Goal: Task Accomplishment & Management: Use online tool/utility

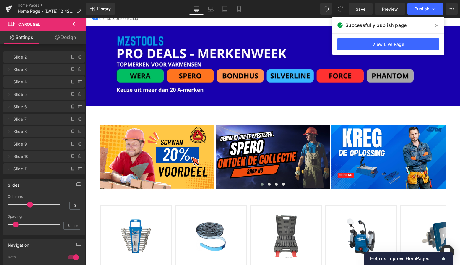
click at [436, 25] on icon at bounding box center [437, 25] width 3 height 3
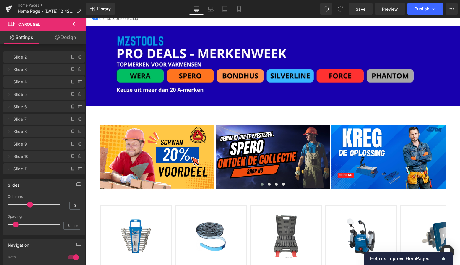
click at [76, 24] on icon at bounding box center [75, 24] width 5 height 4
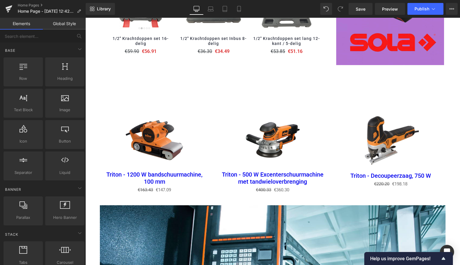
scroll to position [729, 0]
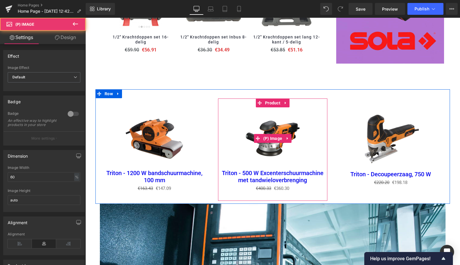
click at [244, 130] on img at bounding box center [273, 138] width 62 height 62
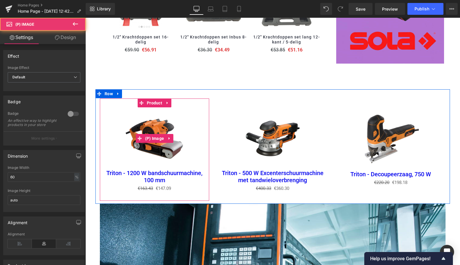
click at [197, 119] on div "Sale Off" at bounding box center [155, 138] width 104 height 62
click at [154, 98] on span "Product" at bounding box center [154, 102] width 18 height 9
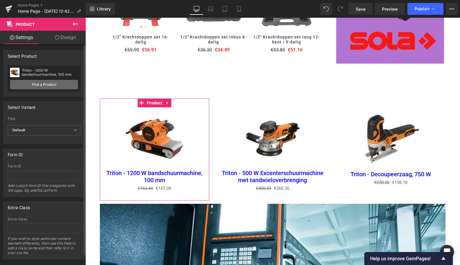
click at [49, 86] on link "Pick a Product" at bounding box center [44, 84] width 68 height 9
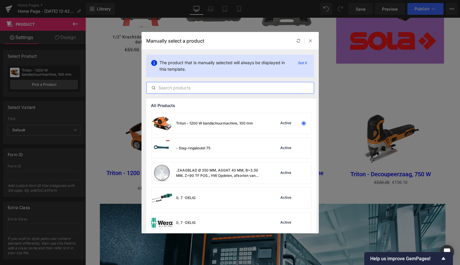
click at [169, 88] on input "text" at bounding box center [230, 87] width 167 height 7
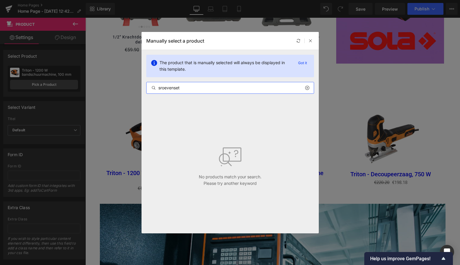
click at [175, 87] on input "sroevenset" at bounding box center [230, 87] width 167 height 7
drag, startPoint x: 184, startPoint y: 89, endPoint x: 155, endPoint y: 90, distance: 29.3
click at [155, 90] on div "sroeven set" at bounding box center [230, 87] width 167 height 7
drag, startPoint x: 163, startPoint y: 87, endPoint x: 154, endPoint y: 86, distance: 9.2
click at [154, 86] on div "sroeven set" at bounding box center [230, 87] width 167 height 7
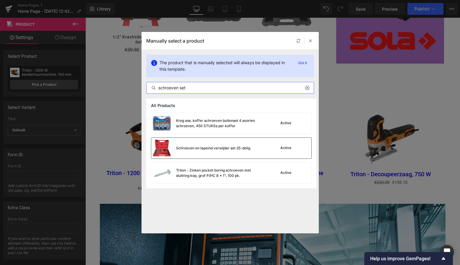
type input "schroeven set"
drag, startPoint x: 203, startPoint y: 149, endPoint x: 117, endPoint y: 131, distance: 87.3
click at [203, 149] on div "Schroeven en tapeind verwijder set 25-delig" at bounding box center [213, 147] width 74 height 5
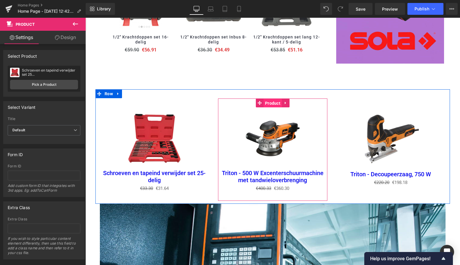
click at [272, 99] on span "Product" at bounding box center [273, 103] width 18 height 9
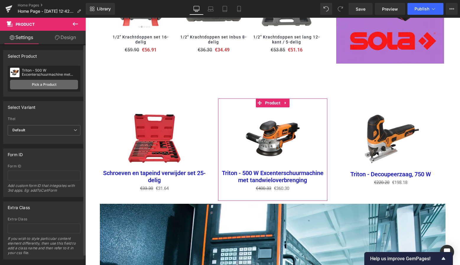
click at [49, 85] on link "Pick a Product" at bounding box center [44, 84] width 68 height 9
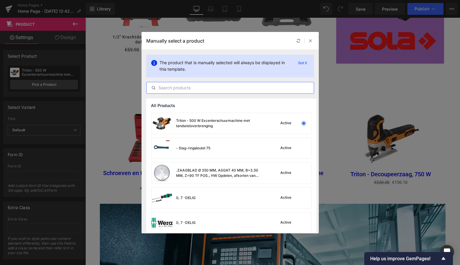
click at [174, 88] on input "text" at bounding box center [230, 87] width 167 height 7
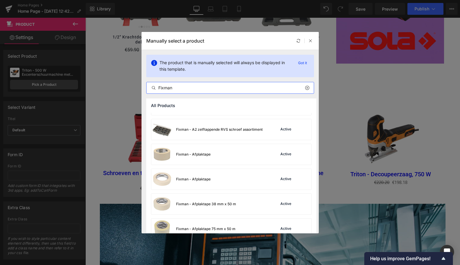
scroll to position [325, 0]
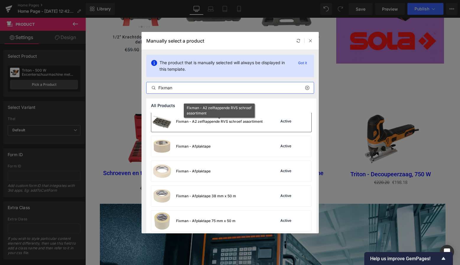
type input "Fixman"
click at [205, 122] on div "Fixman - A2 zelftappende RVS schroef assortiment" at bounding box center [219, 121] width 87 height 5
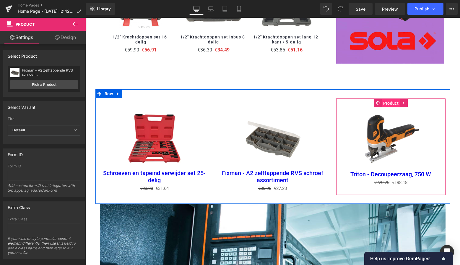
click at [388, 99] on span "Product" at bounding box center [391, 103] width 18 height 9
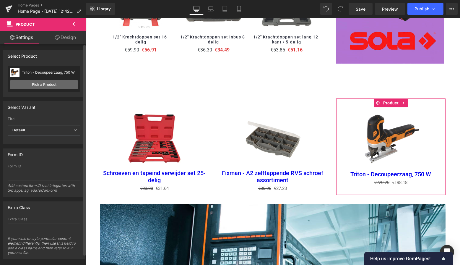
click at [50, 85] on link "Pick a Product" at bounding box center [44, 84] width 68 height 9
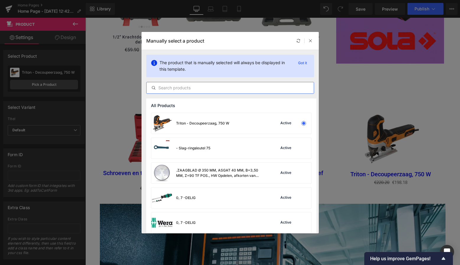
drag, startPoint x: 169, startPoint y: 88, endPoint x: 173, endPoint y: 88, distance: 3.5
click at [172, 88] on input "text" at bounding box center [230, 87] width 167 height 7
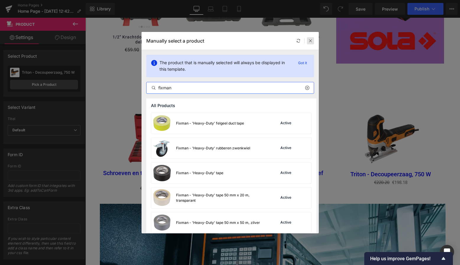
type input "fixman"
drag, startPoint x: 311, startPoint y: 39, endPoint x: 225, endPoint y: 22, distance: 87.2
click at [311, 39] on icon at bounding box center [311, 41] width 4 height 4
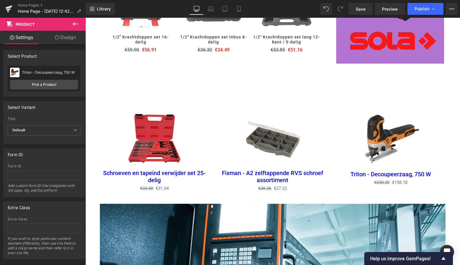
scroll to position [728, 0]
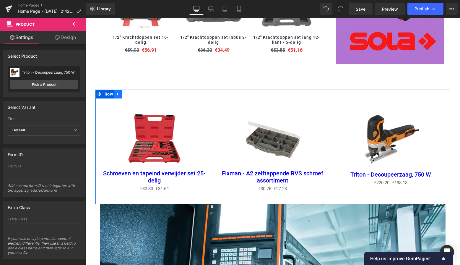
click at [118, 92] on icon at bounding box center [118, 94] width 4 height 4
click at [132, 92] on icon at bounding box center [134, 94] width 4 height 4
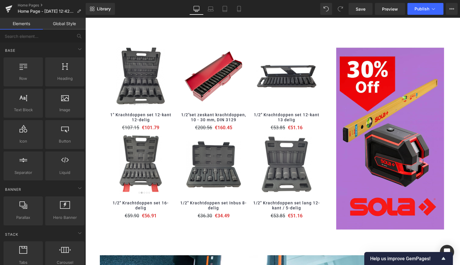
scroll to position [557, 0]
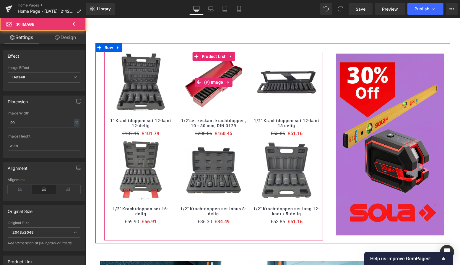
click at [243, 107] on link at bounding box center [213, 82] width 67 height 60
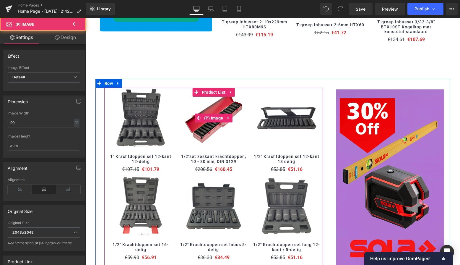
scroll to position [505, 0]
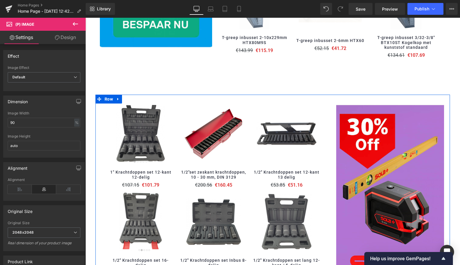
click at [161, 97] on div "(P) Image 1" Krachtdoppen set 12-kant 12-delig (P) Title" at bounding box center [273, 195] width 355 height 200
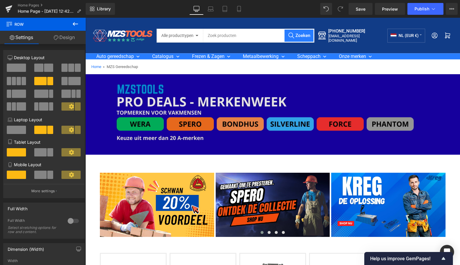
scroll to position [0, 0]
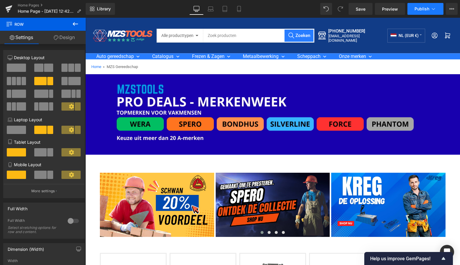
click at [428, 10] on span "Publish" at bounding box center [422, 9] width 15 height 5
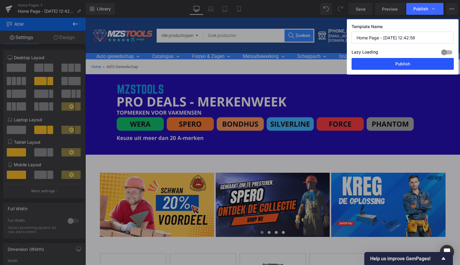
click at [411, 65] on button "Publish" at bounding box center [403, 64] width 102 height 12
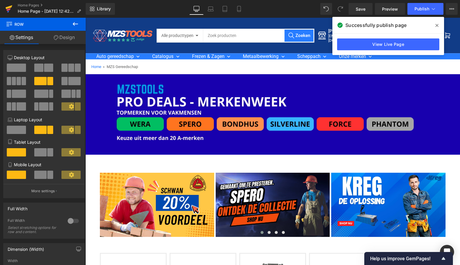
click at [12, 9] on icon at bounding box center [8, 8] width 7 height 15
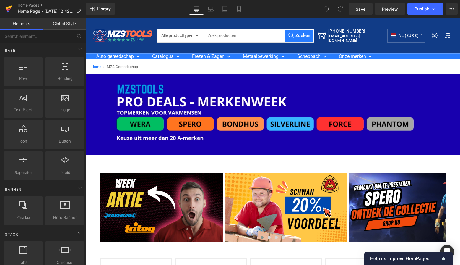
click at [7, 9] on icon at bounding box center [9, 9] width 4 height 3
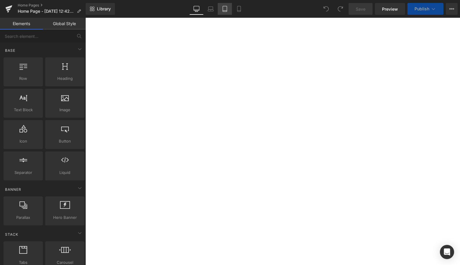
click at [225, 11] on icon at bounding box center [225, 11] width 4 height 0
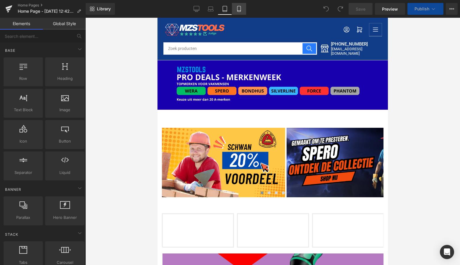
click at [239, 10] on icon at bounding box center [239, 9] width 6 height 6
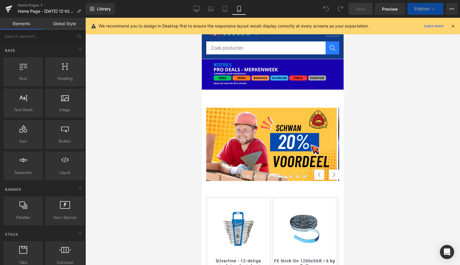
click at [451, 26] on icon at bounding box center [453, 25] width 5 height 5
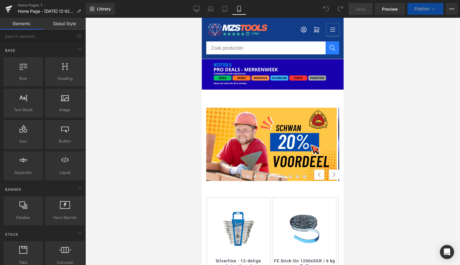
click at [329, 30] on icon "Menu openen" at bounding box center [332, 29] width 7 height 7
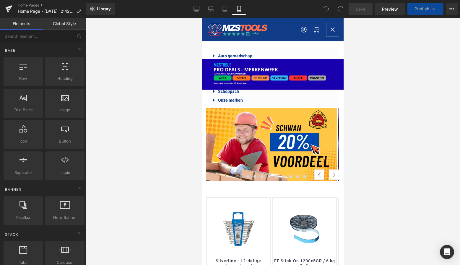
click at [229, 92] on div "Image Image Image Image Image Image Image Image Image" at bounding box center [273, 192] width 142 height 204
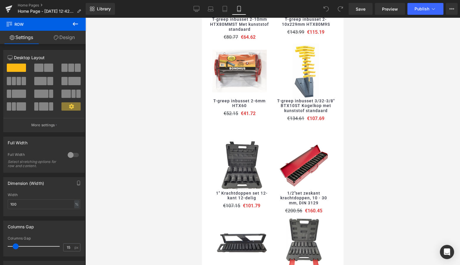
scroll to position [490, 0]
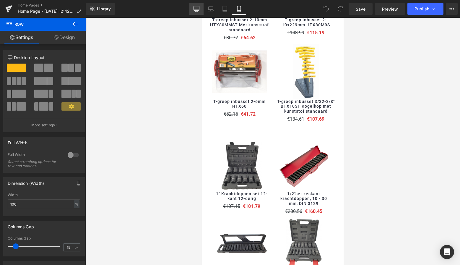
click at [198, 11] on icon at bounding box center [197, 9] width 6 height 6
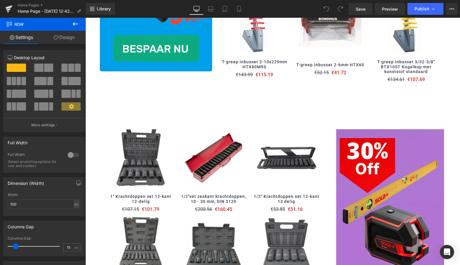
scroll to position [97, 0]
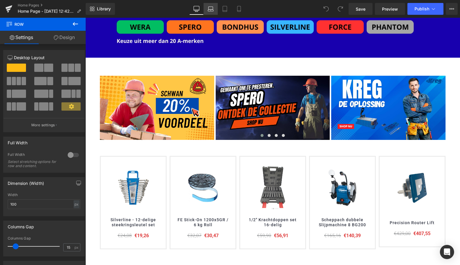
click at [208, 10] on icon at bounding box center [211, 10] width 6 height 2
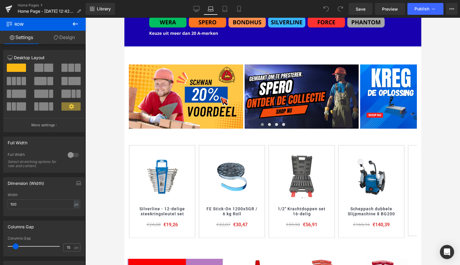
scroll to position [86, 0]
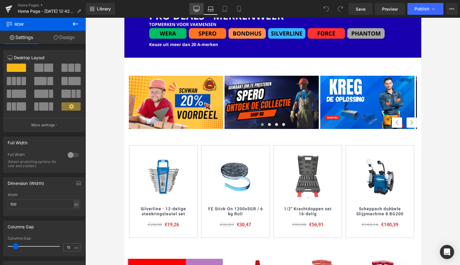
click at [198, 10] on icon at bounding box center [197, 10] width 6 height 0
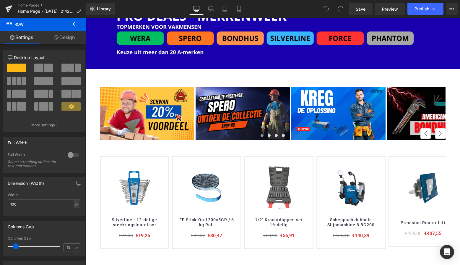
scroll to position [97, 0]
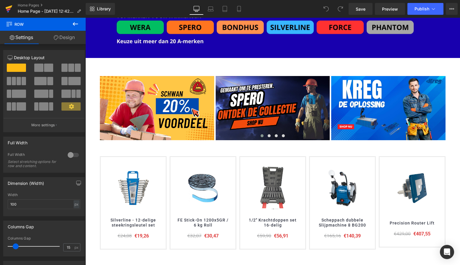
click at [10, 9] on icon at bounding box center [9, 9] width 4 height 3
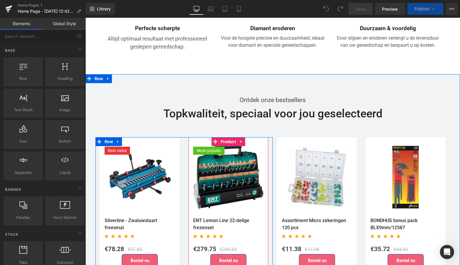
scroll to position [1086, 0]
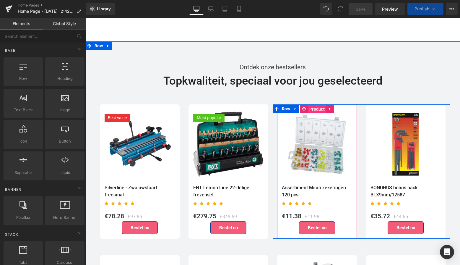
click at [321, 109] on span "Product" at bounding box center [317, 109] width 18 height 9
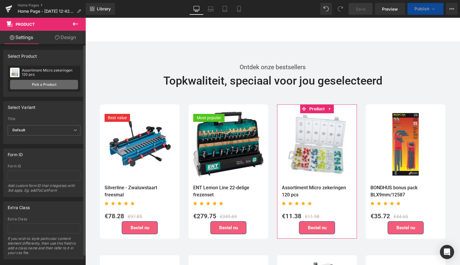
click at [50, 87] on link "Pick a Product" at bounding box center [44, 84] width 68 height 9
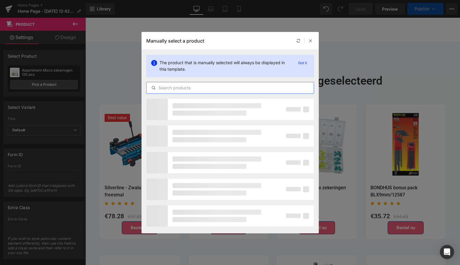
click at [187, 88] on input "text" at bounding box center [230, 87] width 167 height 7
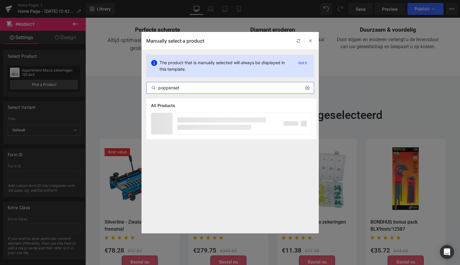
drag, startPoint x: 160, startPoint y: 88, endPoint x: 156, endPoint y: 88, distance: 4.1
click at [156, 88] on div "poppenset" at bounding box center [230, 87] width 167 height 7
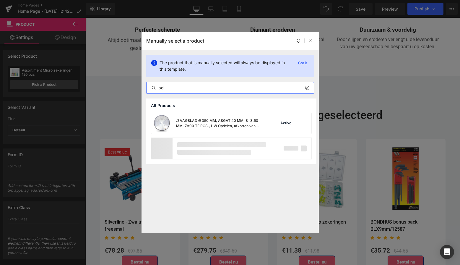
click at [152, 86] on div "pd" at bounding box center [230, 87] width 167 height 7
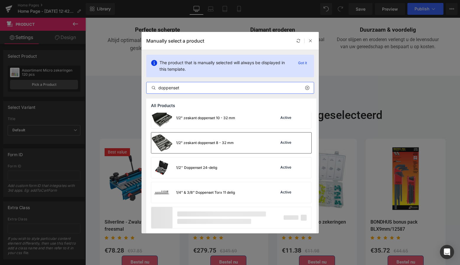
scroll to position [403, 0]
type input "doppenset"
click at [214, 145] on div "1/2" zeskant doppenset 8 - 32 mm" at bounding box center [205, 142] width 58 height 5
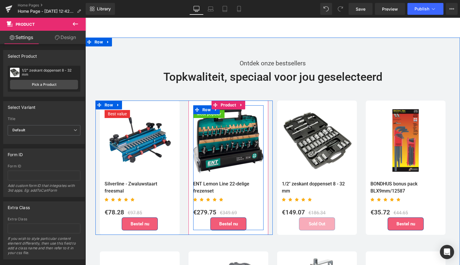
scroll to position [1127, 0]
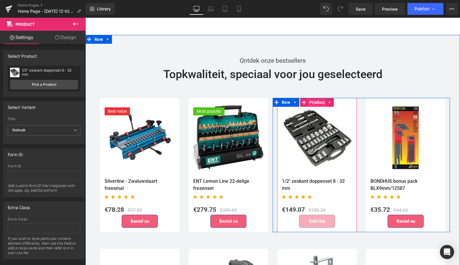
click at [317, 99] on span "Product" at bounding box center [317, 102] width 18 height 9
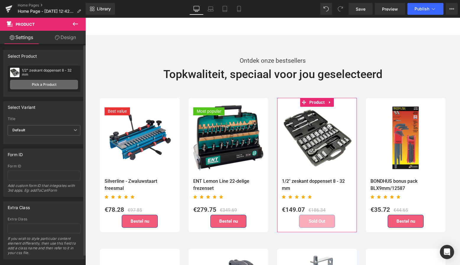
click at [52, 87] on link "Pick a Product" at bounding box center [44, 84] width 68 height 9
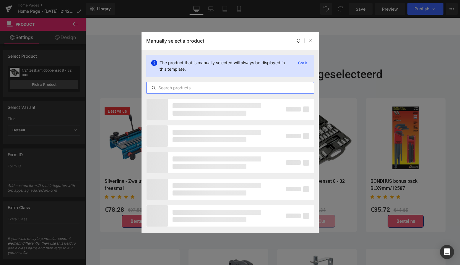
drag, startPoint x: 177, startPoint y: 88, endPoint x: 179, endPoint y: 88, distance: 3.0
click at [177, 88] on input "text" at bounding box center [230, 87] width 167 height 7
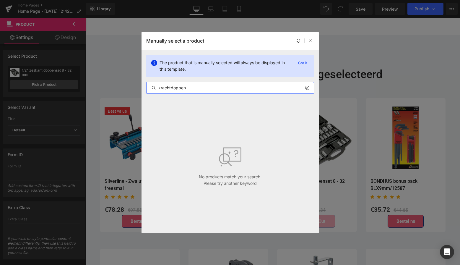
drag, startPoint x: 181, startPoint y: 88, endPoint x: 152, endPoint y: 85, distance: 29.4
click at [154, 85] on input "krachtdoppen" at bounding box center [230, 87] width 167 height 7
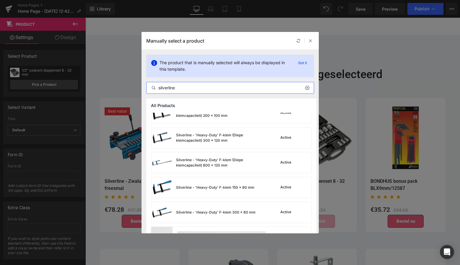
scroll to position [384, 0]
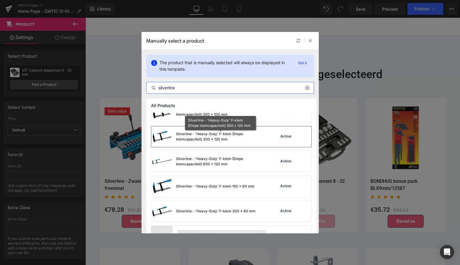
type input "silverline"
click at [226, 137] on div "Silverline - 'Heavy-Duty' F-klem (Diepe klemcapaciteit) 300 x 120 mm" at bounding box center [220, 136] width 89 height 11
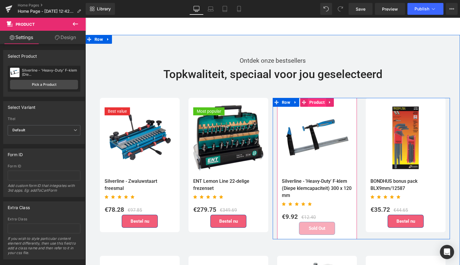
click at [320, 99] on span "Product" at bounding box center [317, 102] width 18 height 9
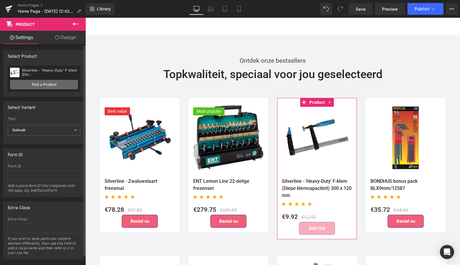
click at [51, 86] on link "Pick a Product" at bounding box center [44, 84] width 68 height 9
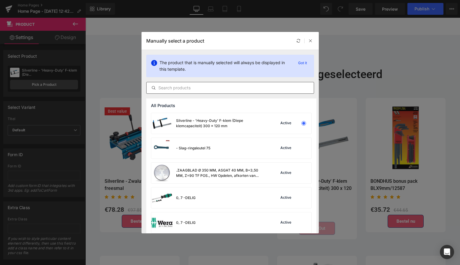
click at [170, 88] on input "text" at bounding box center [230, 87] width 167 height 7
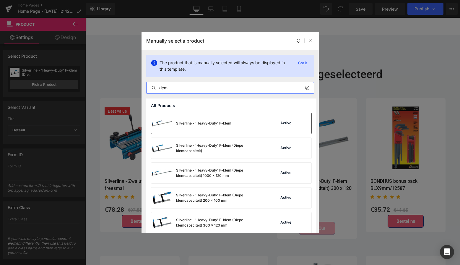
type input "klem"
drag, startPoint x: 208, startPoint y: 127, endPoint x: 122, endPoint y: 109, distance: 87.6
click at [208, 127] on div "Silverline - 'Heavy-Duty' F-klem" at bounding box center [191, 123] width 80 height 21
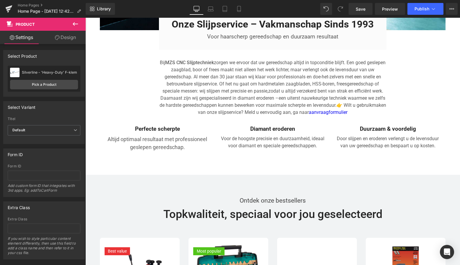
scroll to position [997, 0]
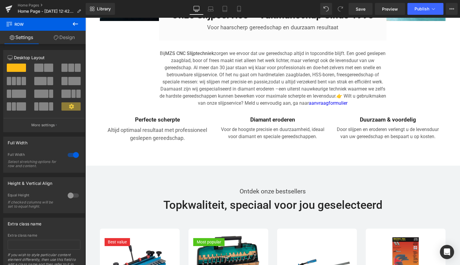
click at [75, 22] on icon at bounding box center [75, 23] width 7 height 7
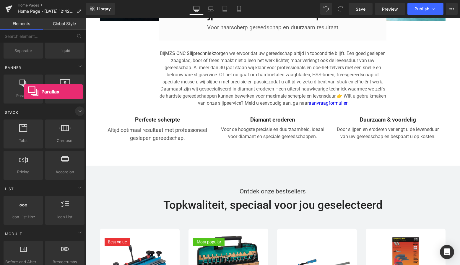
scroll to position [122, 0]
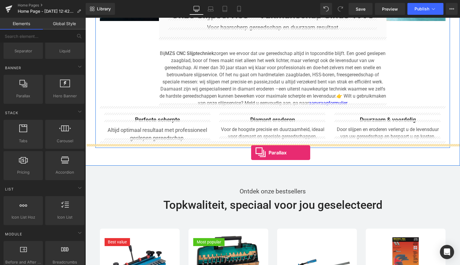
drag, startPoint x: 108, startPoint y: 107, endPoint x: 251, endPoint y: 152, distance: 150.8
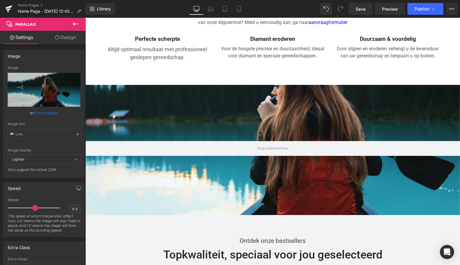
scroll to position [1050, 0]
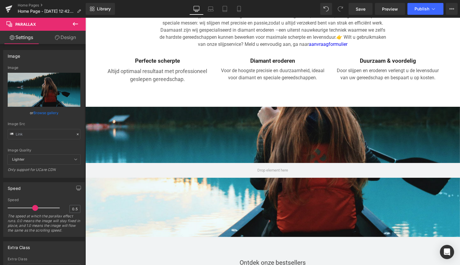
click at [74, 24] on icon at bounding box center [75, 24] width 5 height 4
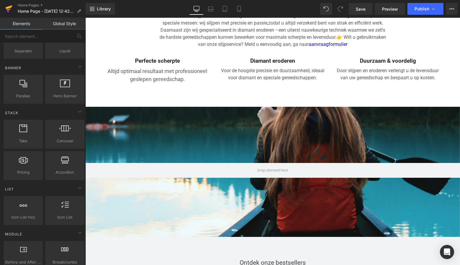
click at [10, 10] on icon at bounding box center [8, 8] width 7 height 15
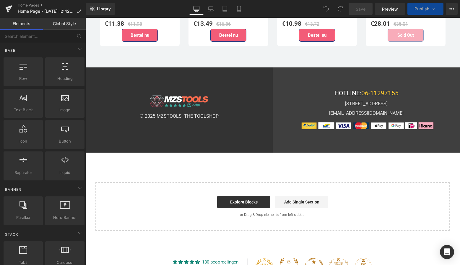
scroll to position [1579, 0]
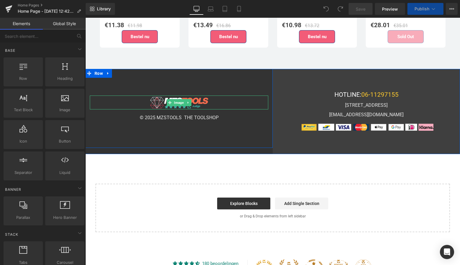
click at [255, 96] on div at bounding box center [179, 96] width 179 height 1
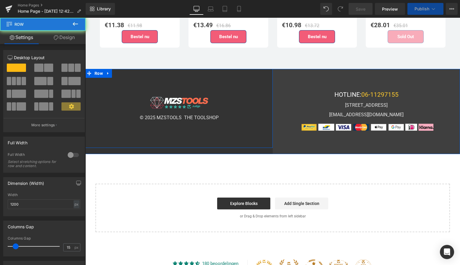
click at [256, 83] on div "Image © 2025 MZSTOOLS THE TOOLSHOP Text Block Row" at bounding box center [178, 108] width 187 height 79
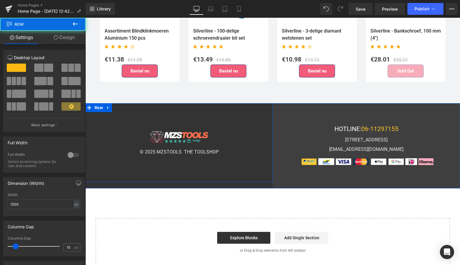
click at [263, 117] on div "Image © 2025 MZSTOOLS THE TOOLSHOP Text Block Row" at bounding box center [178, 142] width 187 height 79
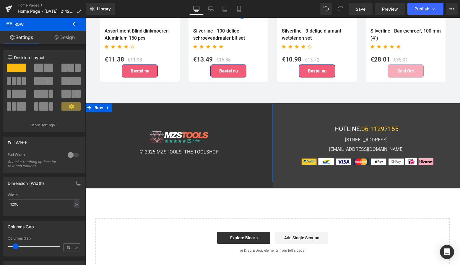
click at [67, 40] on link "Design" at bounding box center [64, 37] width 43 height 13
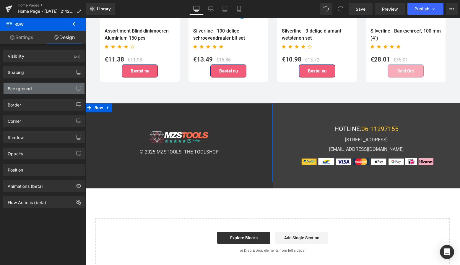
click at [49, 89] on div "Background" at bounding box center [44, 88] width 81 height 11
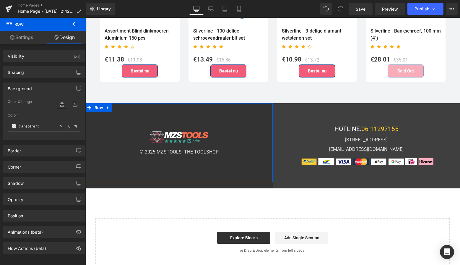
click at [49, 89] on div "Background" at bounding box center [44, 88] width 81 height 11
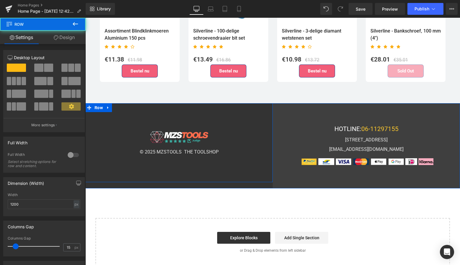
click at [237, 114] on div "Image © 2025 MZSTOOLS THE TOOLSHOP Text Block Row" at bounding box center [178, 142] width 187 height 79
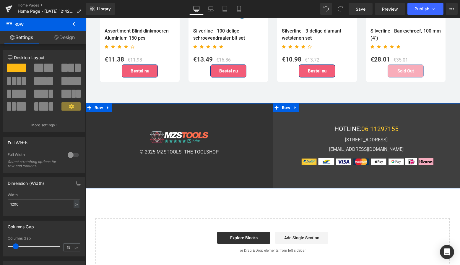
click at [295, 112] on div "HOTLINE: 06-11297155 Text Block Satellietbaan 1023-03, 2181MG Hillegom Text Blo…" at bounding box center [366, 145] width 187 height 85
click at [257, 115] on div "Image © 2025 MZSTOOLS THE TOOLSHOP Text Block Row" at bounding box center [178, 142] width 187 height 79
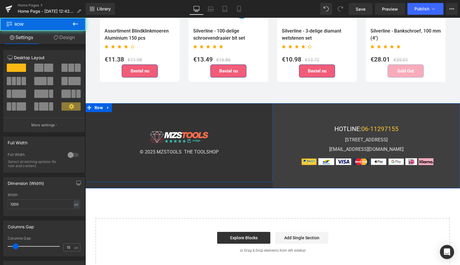
scroll to position [1577, 0]
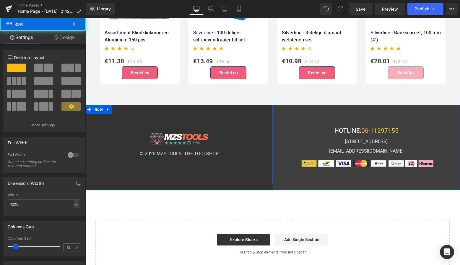
click at [264, 168] on div "Image © 2025 MZSTOOLS THE TOOLSHOP Text Block Row" at bounding box center [178, 144] width 187 height 79
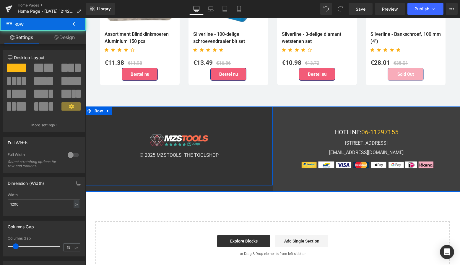
click at [113, 125] on div "Image © 2025 MZSTOOLS THE TOOLSHOP Text Block Row" at bounding box center [178, 145] width 187 height 79
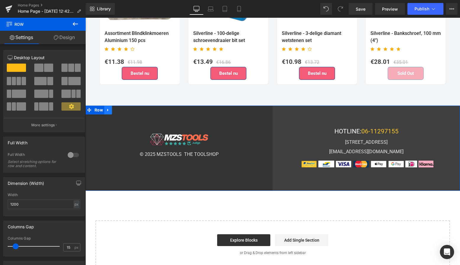
click at [107, 108] on icon at bounding box center [108, 110] width 4 height 4
click at [118, 122] on div "Image © 2025 MZSTOOLS THE TOOLSHOP Text Block Row" at bounding box center [178, 145] width 187 height 79
click at [122, 108] on icon at bounding box center [124, 110] width 4 height 4
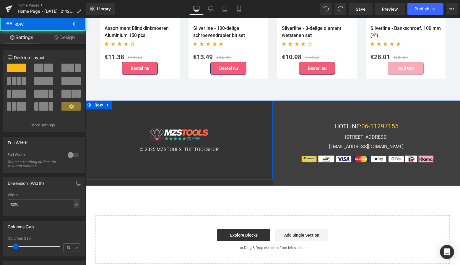
click at [231, 114] on div "Image © 2025 MZSTOOLS THE TOOLSHOP Text Block Row" at bounding box center [178, 140] width 187 height 79
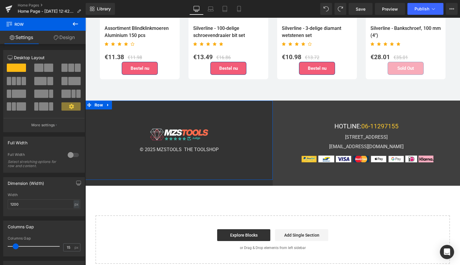
click at [41, 70] on span at bounding box center [38, 68] width 9 height 8
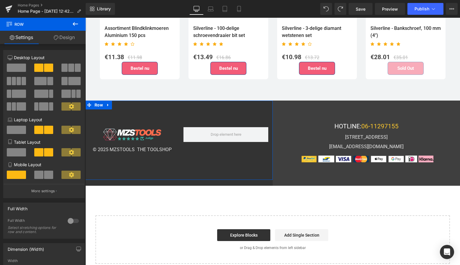
click at [16, 70] on span at bounding box center [16, 68] width 19 height 8
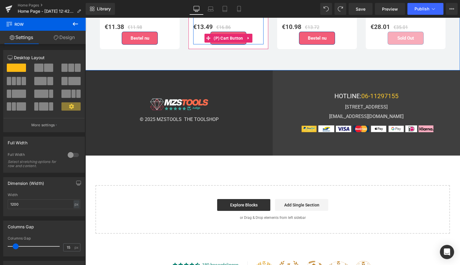
scroll to position [1608, 0]
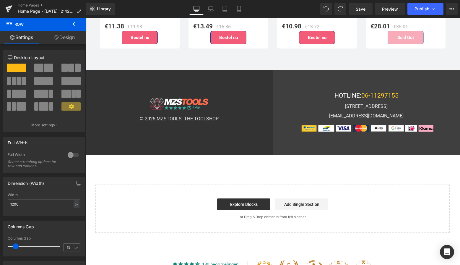
click at [249, 87] on div "Image © 2025 MZSTOOLS THE TOOLSHOP Text Block Row" at bounding box center [178, 109] width 187 height 79
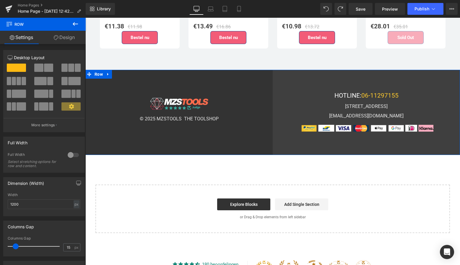
click at [109, 72] on icon at bounding box center [108, 74] width 4 height 4
click at [122, 72] on icon at bounding box center [124, 74] width 4 height 4
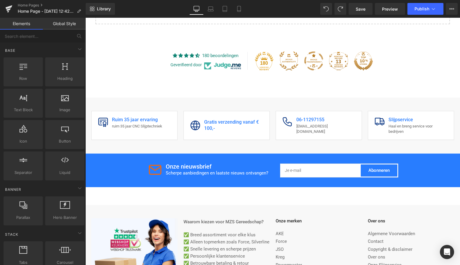
scroll to position [1806, 0]
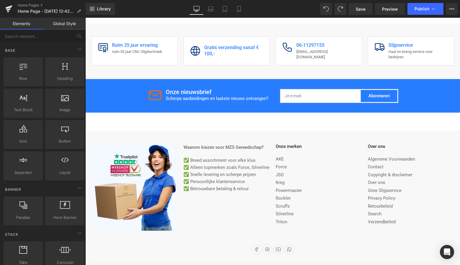
click at [231, 117] on footer "180 beoordelingen Geverifieerd door 180 13 Ruim 35 jaar ervaring ruim 35 jaar C…" at bounding box center [272, 122] width 375 height 311
drag, startPoint x: 147, startPoint y: 117, endPoint x: 152, endPoint y: 116, distance: 4.8
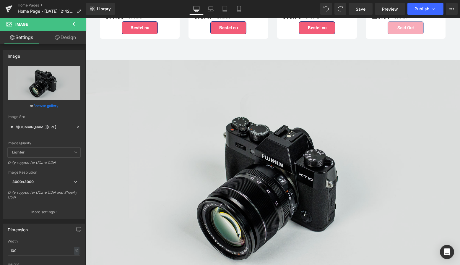
scroll to position [1618, 0]
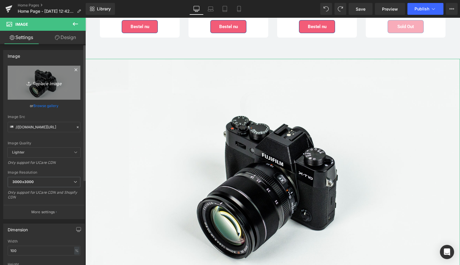
click at [41, 84] on icon "Replace Image" at bounding box center [43, 82] width 47 height 7
type input "C:\fakepath\Scherm­afbeelding [DATE] om 13.53.18.png"
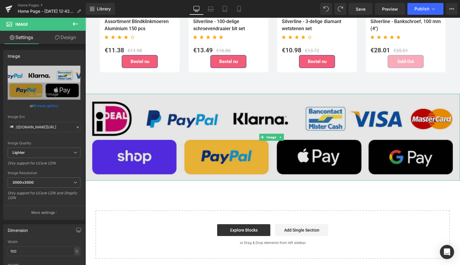
scroll to position [1585, 0]
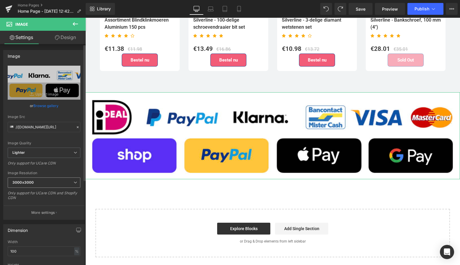
click at [74, 181] on icon at bounding box center [76, 183] width 4 height 4
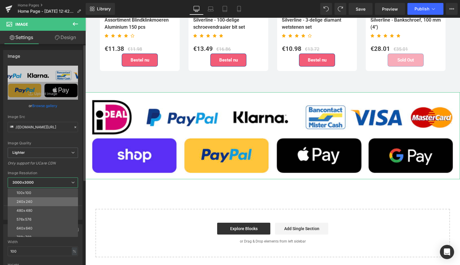
click at [50, 198] on li "240x240" at bounding box center [44, 201] width 73 height 9
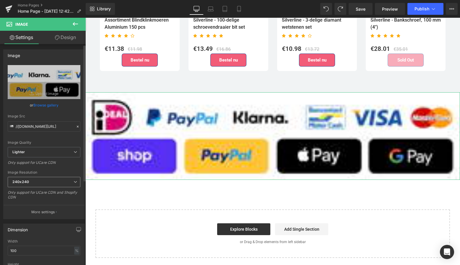
click at [52, 187] on div "240x240 100x100 240x240 480x480 576x576 640x640 768x768 800x800 960x960 1024x10…" at bounding box center [44, 183] width 73 height 13
click at [74, 184] on icon at bounding box center [76, 183] width 4 height 4
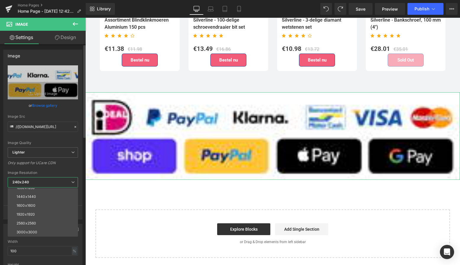
scroll to position [85, 0]
click at [43, 229] on li "3000x3000" at bounding box center [44, 232] width 73 height 9
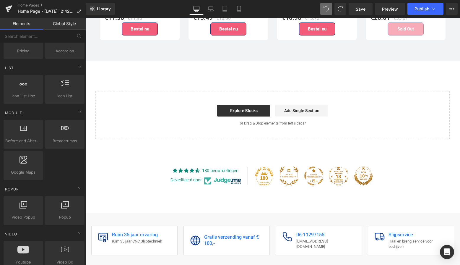
scroll to position [244, 0]
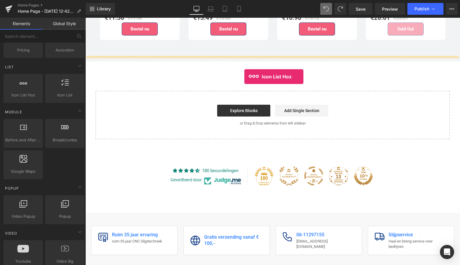
drag, startPoint x: 106, startPoint y: 105, endPoint x: 245, endPoint y: 77, distance: 141.5
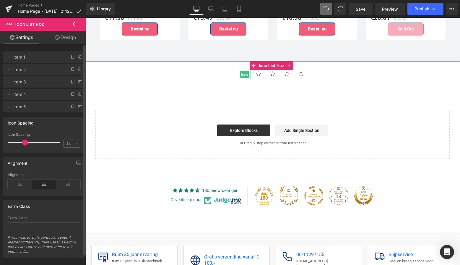
click at [34, 59] on span "Item 1" at bounding box center [38, 56] width 50 height 11
click at [20, 58] on span "Item 1" at bounding box center [38, 56] width 50 height 11
click at [9, 57] on icon at bounding box center [9, 56] width 5 height 5
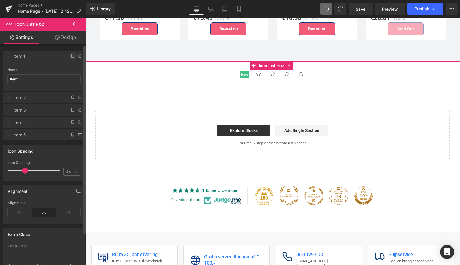
scroll to position [0, 0]
click at [71, 57] on icon at bounding box center [73, 57] width 5 height 5
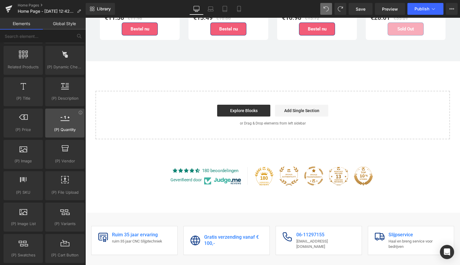
scroll to position [546, 0]
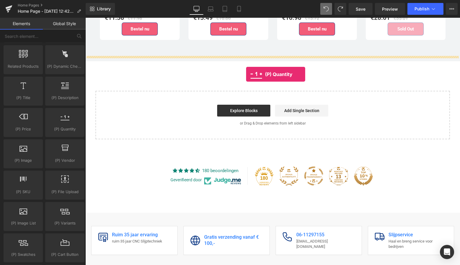
drag, startPoint x: 147, startPoint y: 140, endPoint x: 246, endPoint y: 74, distance: 118.9
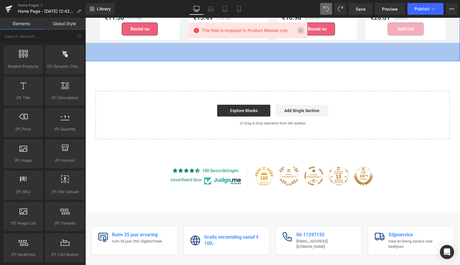
click at [301, 32] on link at bounding box center [300, 30] width 7 height 7
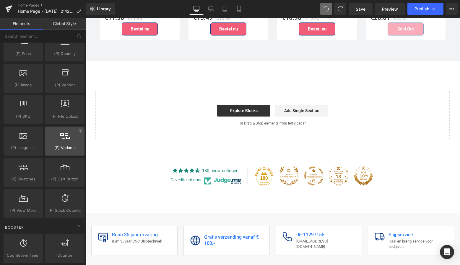
scroll to position [627, 0]
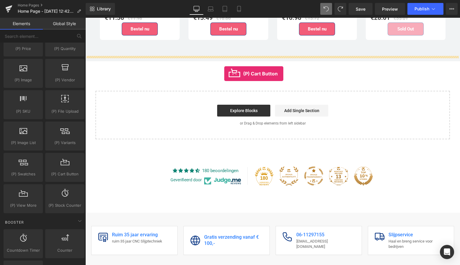
drag, startPoint x: 149, startPoint y: 183, endPoint x: 224, endPoint y: 74, distance: 132.8
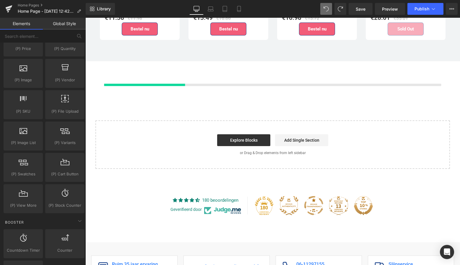
scroll to position [1616, 0]
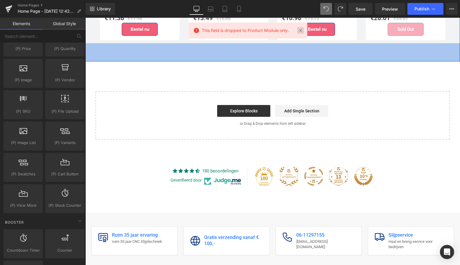
click at [303, 31] on link at bounding box center [300, 30] width 7 height 7
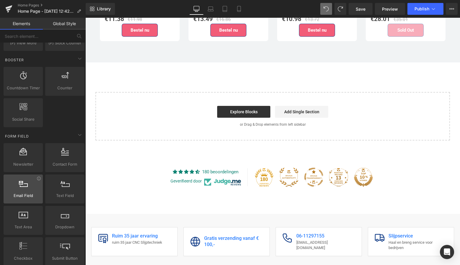
scroll to position [813, 0]
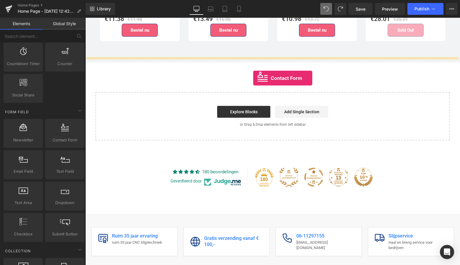
drag, startPoint x: 150, startPoint y: 150, endPoint x: 253, endPoint y: 78, distance: 125.8
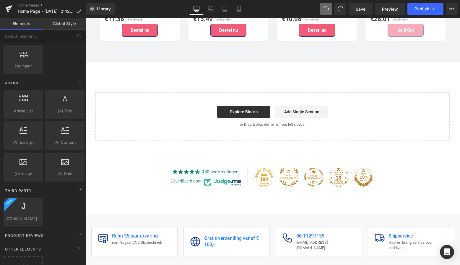
scroll to position [1090, 0]
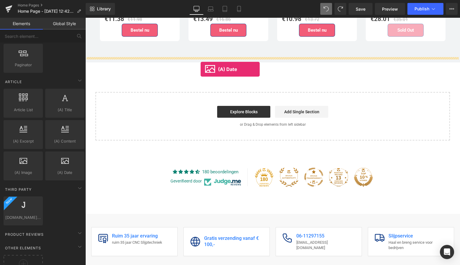
drag, startPoint x: 151, startPoint y: 182, endPoint x: 201, endPoint y: 69, distance: 123.5
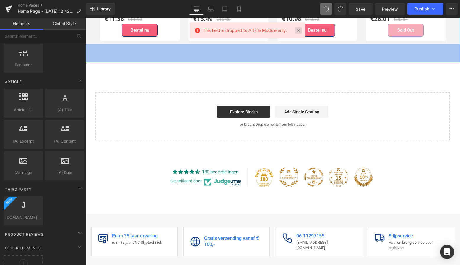
click at [301, 32] on link at bounding box center [298, 30] width 7 height 7
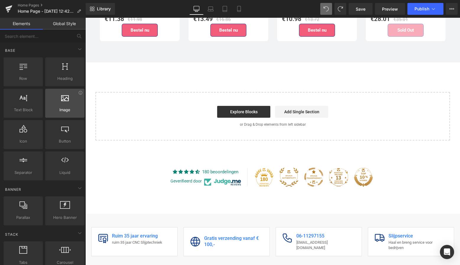
scroll to position [0, 0]
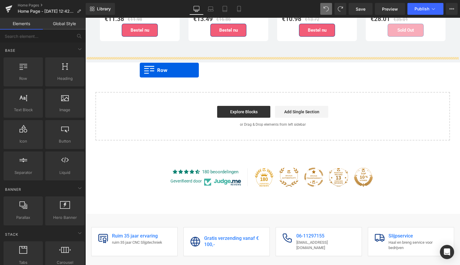
drag, startPoint x: 109, startPoint y: 89, endPoint x: 140, endPoint y: 70, distance: 35.9
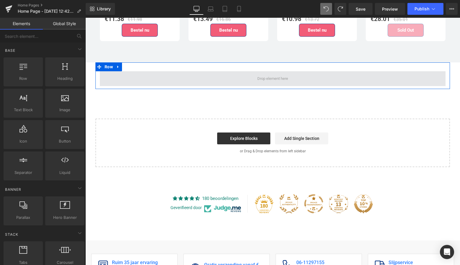
click at [275, 74] on span at bounding box center [272, 78] width 35 height 9
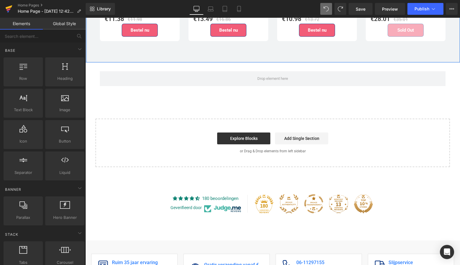
click at [8, 11] on icon at bounding box center [8, 8] width 7 height 15
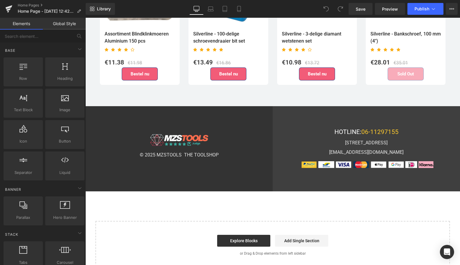
scroll to position [1576, 0]
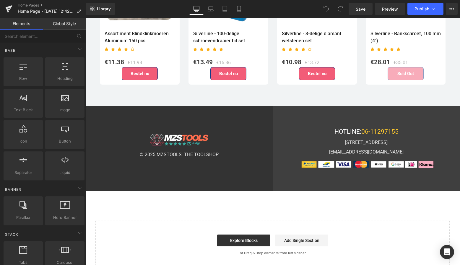
click at [224, 139] on div at bounding box center [179, 139] width 179 height 14
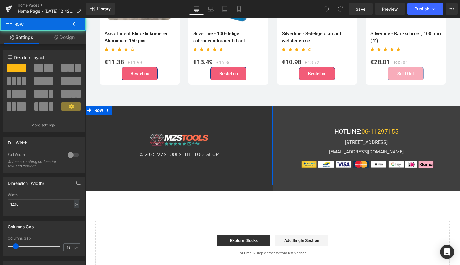
click at [257, 121] on div "Image © 2025 MZSTOOLS THE TOOLSHOP Text Block Row" at bounding box center [178, 145] width 187 height 79
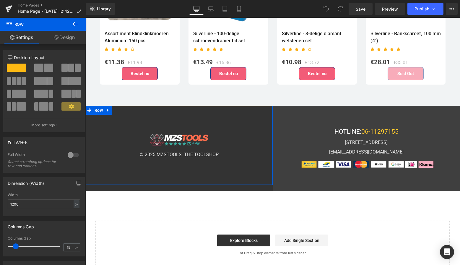
click at [67, 40] on link "Design" at bounding box center [64, 37] width 43 height 13
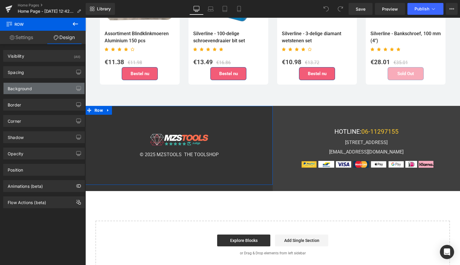
click at [46, 89] on div "Background" at bounding box center [44, 88] width 81 height 11
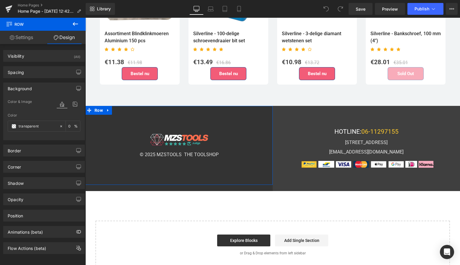
click at [28, 104] on span "Color & Image" at bounding box center [20, 102] width 24 height 4
click at [44, 150] on div "Border" at bounding box center [44, 150] width 81 height 11
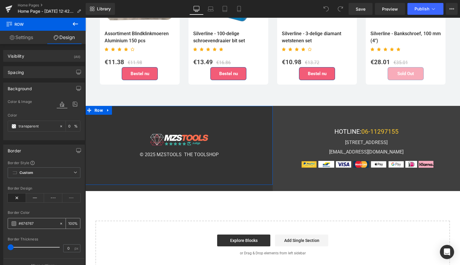
drag, startPoint x: 39, startPoint y: 224, endPoint x: 21, endPoint y: 224, distance: 17.8
click at [21, 224] on input "#676767" at bounding box center [38, 223] width 38 height 7
type input "#fffff"
click at [65, 211] on div "Border Color" at bounding box center [44, 213] width 73 height 4
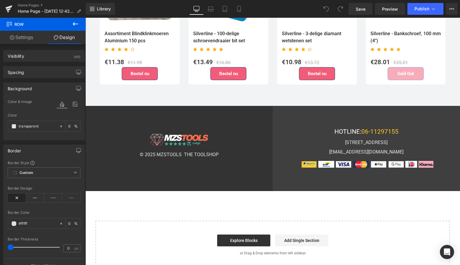
click at [73, 23] on icon at bounding box center [75, 24] width 5 height 4
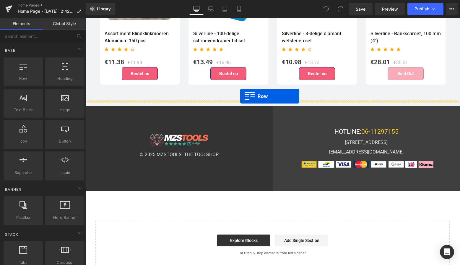
drag, startPoint x: 108, startPoint y: 87, endPoint x: 235, endPoint y: 96, distance: 127.4
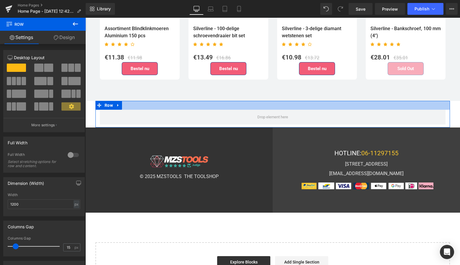
drag, startPoint x: 102, startPoint y: 86, endPoint x: 203, endPoint y: 100, distance: 102.0
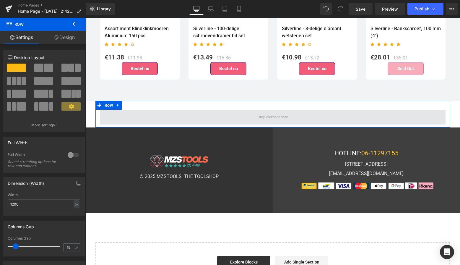
click at [256, 113] on span at bounding box center [272, 117] width 35 height 9
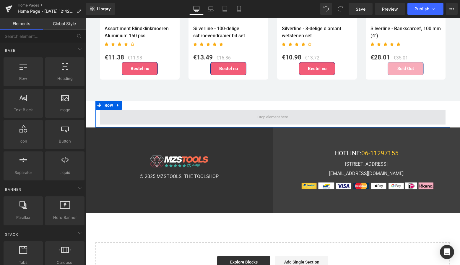
click at [262, 113] on span at bounding box center [272, 117] width 35 height 9
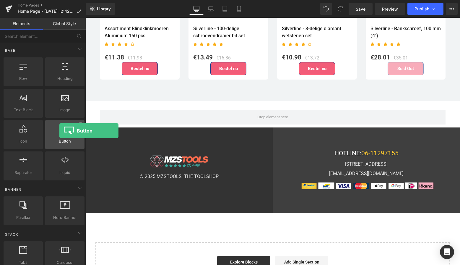
drag, startPoint x: 63, startPoint y: 132, endPoint x: 59, endPoint y: 131, distance: 3.7
click at [61, 131] on icon at bounding box center [65, 129] width 8 height 8
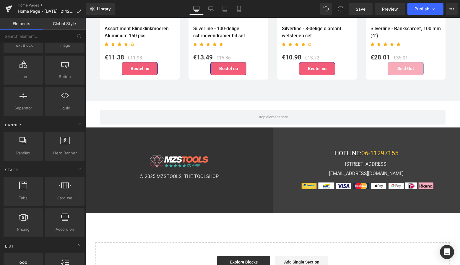
scroll to position [67, 0]
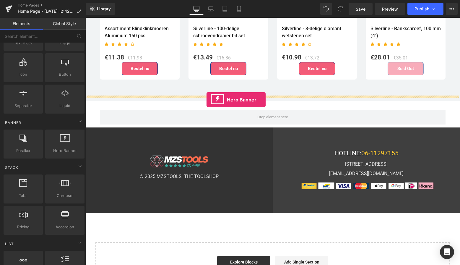
drag, startPoint x: 143, startPoint y: 156, endPoint x: 207, endPoint y: 100, distance: 85.7
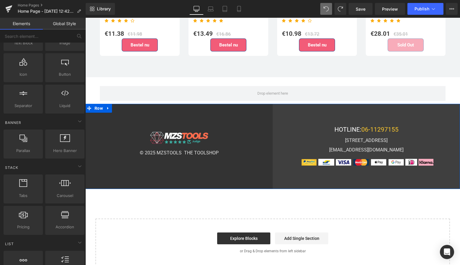
scroll to position [1597, 0]
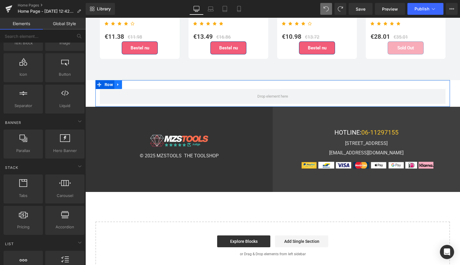
click at [117, 83] on icon at bounding box center [117, 84] width 1 height 3
click at [132, 83] on icon at bounding box center [134, 85] width 4 height 4
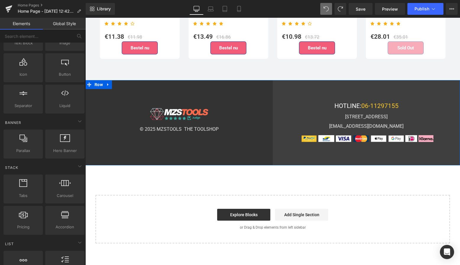
click at [85, 18] on div at bounding box center [85, 18] width 0 height 0
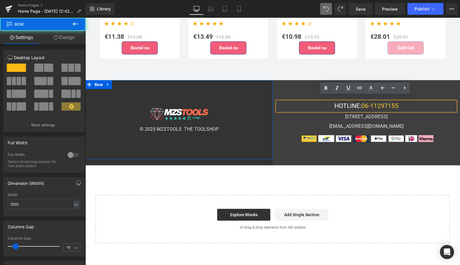
drag, startPoint x: 160, startPoint y: 87, endPoint x: 110, endPoint y: 85, distance: 49.7
click at [159, 87] on div "Image © 2025 MZSTOOLS THE TOOLSHOP Text Block Row" at bounding box center [178, 119] width 187 height 79
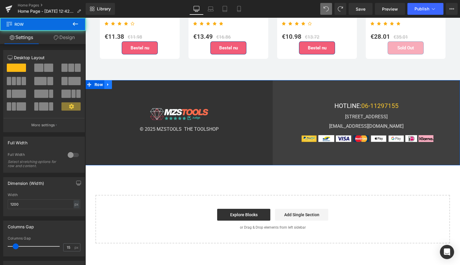
click at [109, 83] on icon at bounding box center [108, 85] width 4 height 4
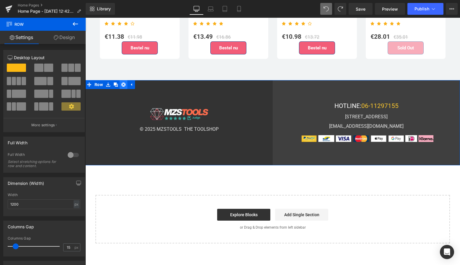
click at [122, 83] on icon at bounding box center [124, 85] width 4 height 4
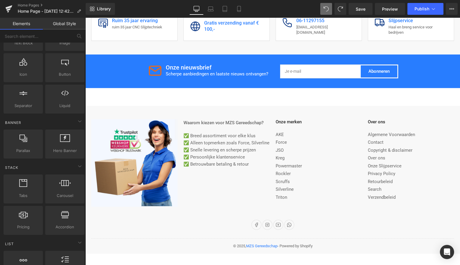
scroll to position [1830, 0]
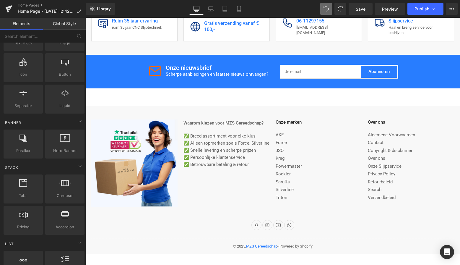
click at [315, 226] on div "Facebook Instagram YouTube WhatsApp" at bounding box center [272, 229] width 363 height 18
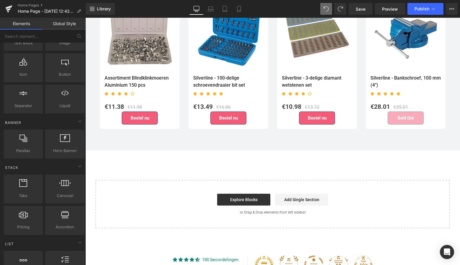
scroll to position [1528, 0]
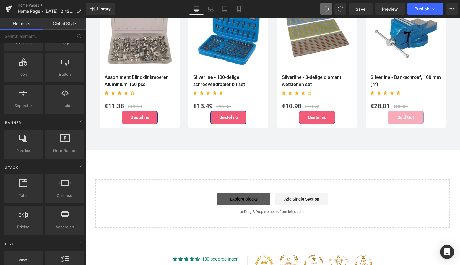
click at [255, 195] on link "Explore Blocks" at bounding box center [243, 199] width 53 height 12
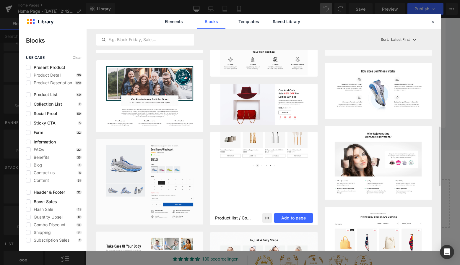
scroll to position [363, 0]
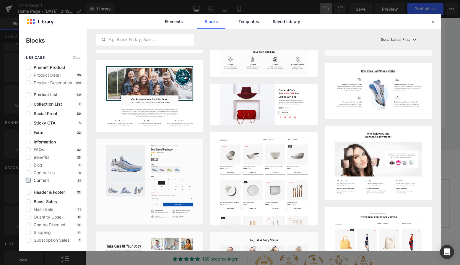
click at [29, 181] on label at bounding box center [28, 180] width 5 height 5
click at [28, 180] on input "checkbox" at bounding box center [28, 180] width 0 height 0
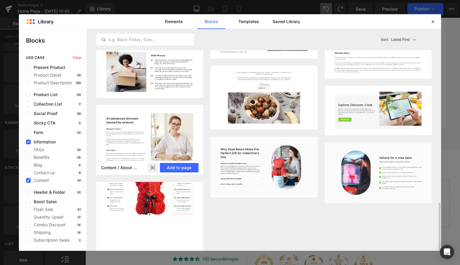
scroll to position [443, 0]
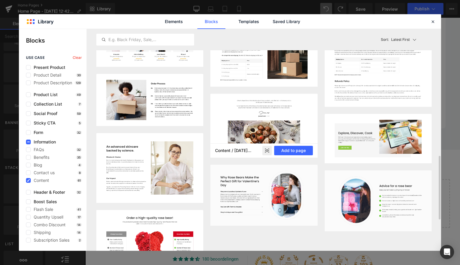
click at [257, 137] on img at bounding box center [264, 126] width 107 height 64
click at [300, 153] on button "Add to page" at bounding box center [293, 150] width 39 height 9
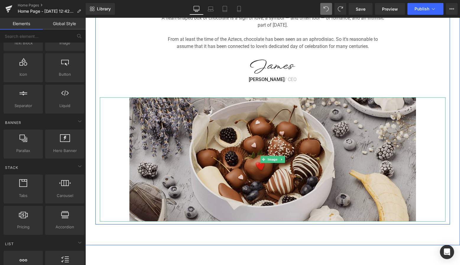
scroll to position [1707, 0]
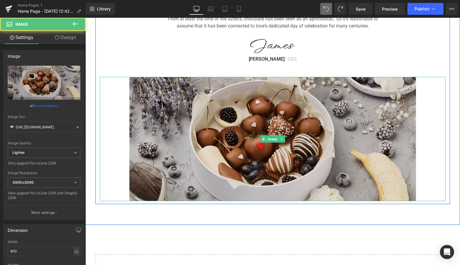
click at [242, 147] on img at bounding box center [273, 139] width 287 height 124
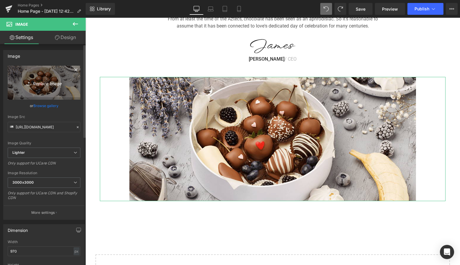
click at [48, 87] on link "Replace Image" at bounding box center [44, 83] width 73 height 34
type input "C:\fakepath\Scherm­afbeelding 2025-10-10 om 13.53.18.png"
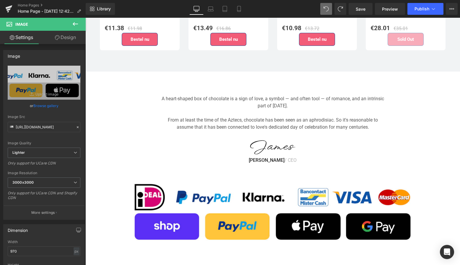
scroll to position [1614, 0]
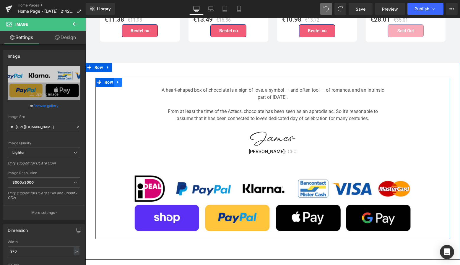
click at [117, 81] on icon at bounding box center [117, 82] width 1 height 3
click at [130, 78] on link at bounding box center [134, 82] width 8 height 9
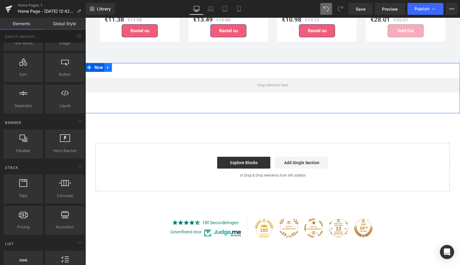
click at [106, 65] on icon at bounding box center [108, 67] width 4 height 4
click at [122, 65] on icon at bounding box center [124, 67] width 4 height 4
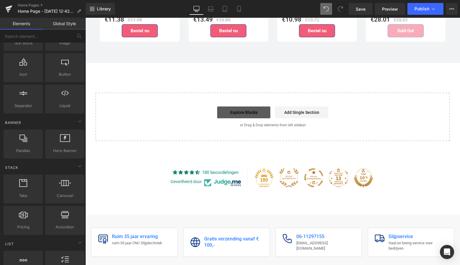
click at [254, 107] on link "Explore Blocks" at bounding box center [243, 112] width 53 height 12
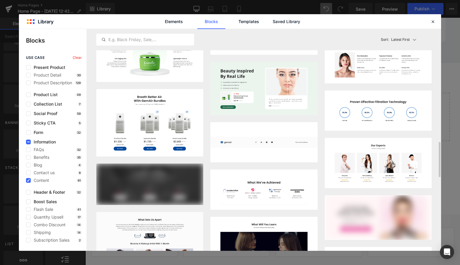
scroll to position [701, 0]
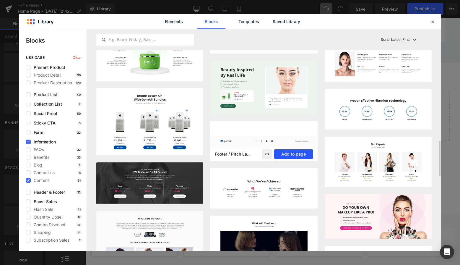
click at [298, 154] on button "Add to page" at bounding box center [293, 153] width 39 height 9
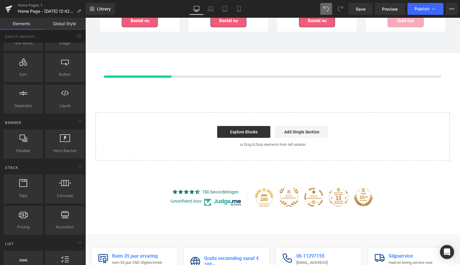
scroll to position [1625, 0]
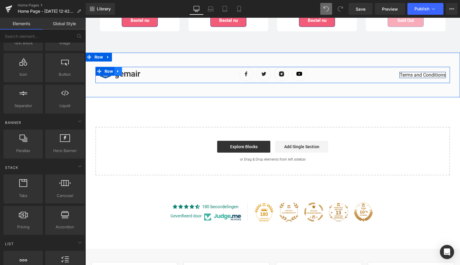
click at [118, 69] on icon at bounding box center [118, 71] width 4 height 4
click at [151, 72] on link at bounding box center [154, 73] width 8 height 9
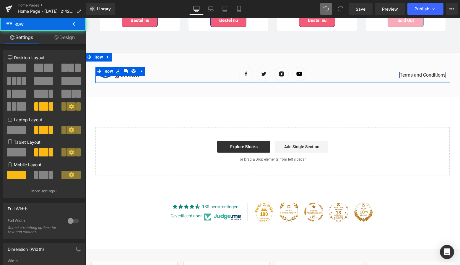
click at [158, 75] on div "Image gemair Heading Icon List Image Image Image Image Icon List Hoz Terms and …" at bounding box center [273, 75] width 355 height 16
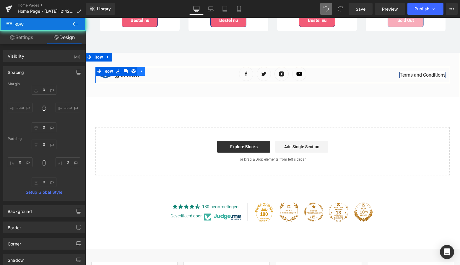
click at [139, 69] on icon at bounding box center [141, 71] width 4 height 4
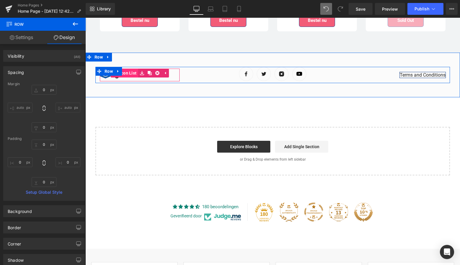
click at [128, 69] on link "Icon List" at bounding box center [125, 73] width 28 height 9
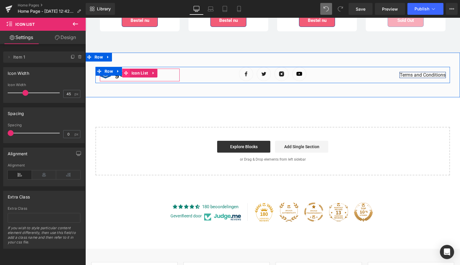
click at [124, 71] on icon at bounding box center [126, 73] width 4 height 4
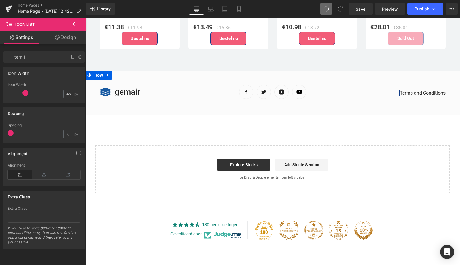
scroll to position [1606, 0]
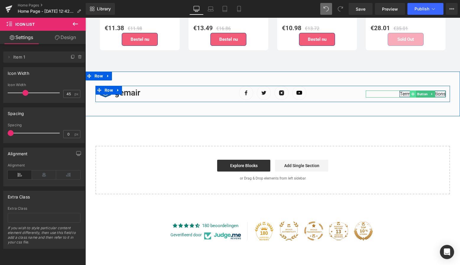
click at [410, 90] on span at bounding box center [413, 93] width 6 height 7
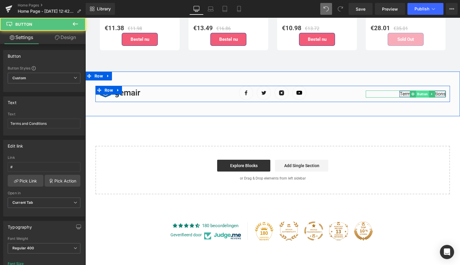
click at [423, 90] on span "Button" at bounding box center [422, 93] width 13 height 7
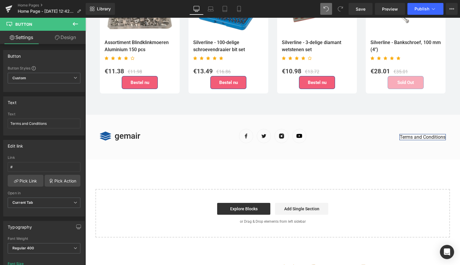
scroll to position [1557, 0]
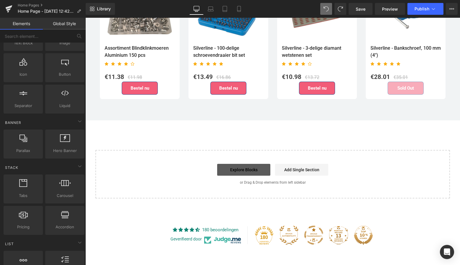
click at [249, 164] on link "Explore Blocks" at bounding box center [243, 170] width 53 height 12
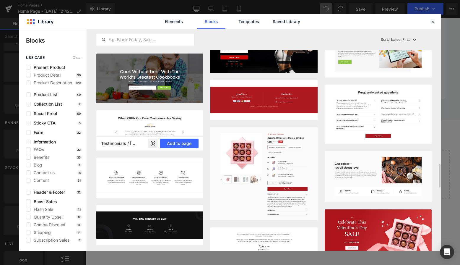
scroll to position [1269, 0]
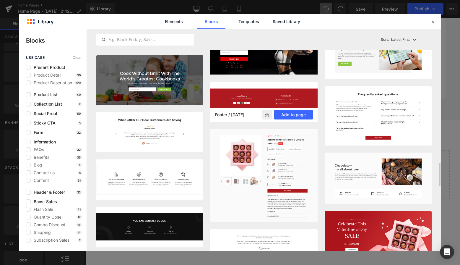
click at [281, 100] on img at bounding box center [264, 102] width 107 height 40
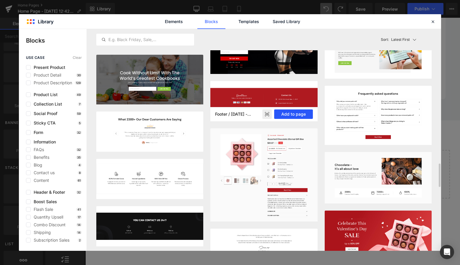
click at [288, 108] on div "Footer / Valentine's Day - Chocolate Add to page" at bounding box center [264, 114] width 107 height 14
click at [290, 111] on button "Add to page" at bounding box center [293, 113] width 39 height 9
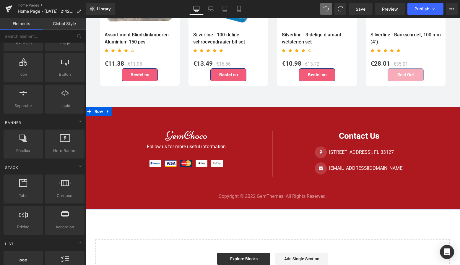
scroll to position [1568, 0]
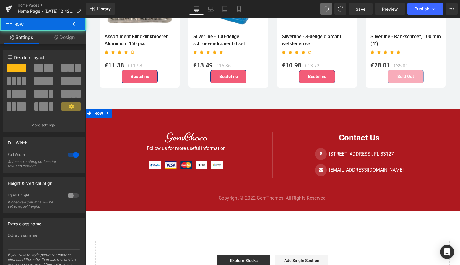
click at [304, 112] on div "Image Follow us for more useful information Text Block Image Image Image Image …" at bounding box center [272, 160] width 375 height 102
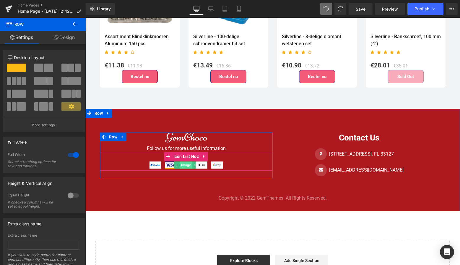
click at [183, 161] on span "Image" at bounding box center [186, 164] width 12 height 7
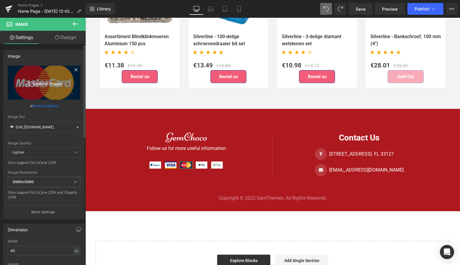
click at [48, 85] on icon "Replace Image" at bounding box center [43, 82] width 47 height 7
type input "C:\fakepath\Scherm­afbeelding 2025-10-10 om 13.53.18.png"
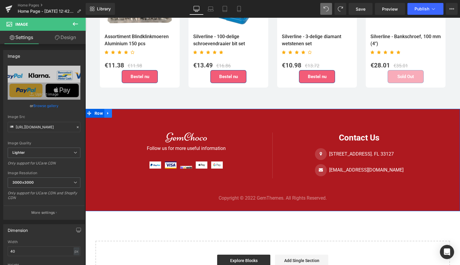
click at [107, 112] on icon at bounding box center [107, 113] width 1 height 3
click at [123, 111] on icon at bounding box center [124, 113] width 4 height 4
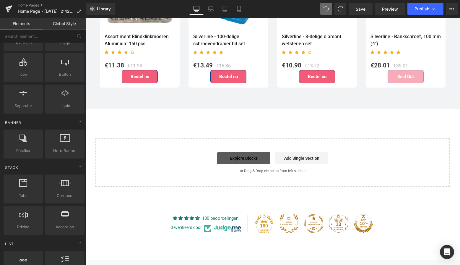
click at [240, 152] on link "Explore Blocks" at bounding box center [243, 158] width 53 height 12
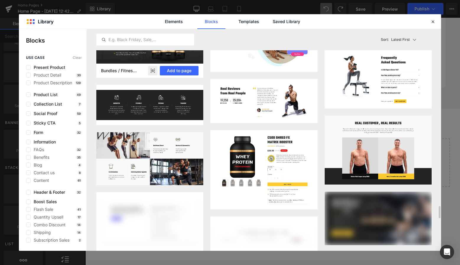
scroll to position [3169, 0]
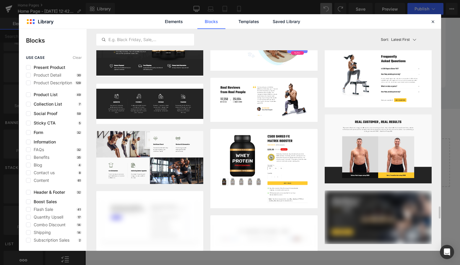
click at [377, 42] on img at bounding box center [378, 22] width 107 height 40
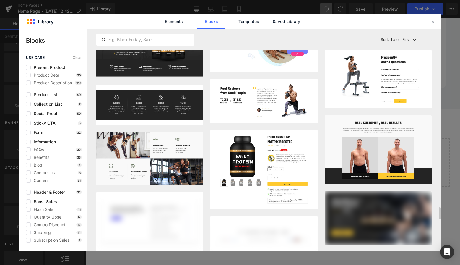
scroll to position [3169, 0]
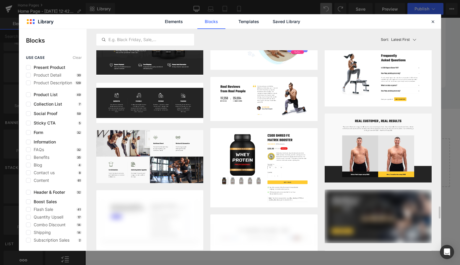
click at [405, 39] on button "Add to page" at bounding box center [408, 33] width 39 height 9
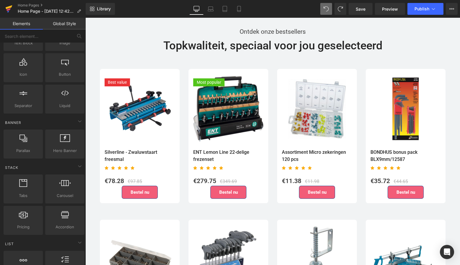
scroll to position [1145, 0]
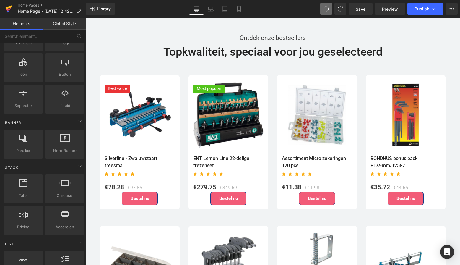
click at [7, 8] on icon at bounding box center [9, 7] width 7 height 4
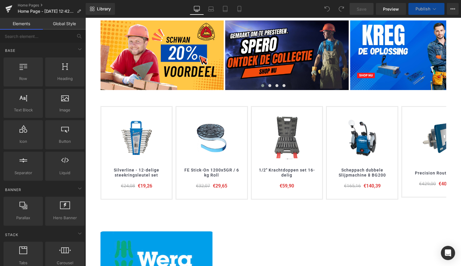
scroll to position [164, 0]
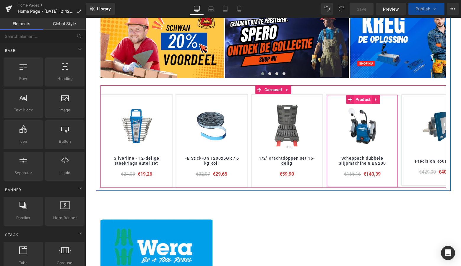
click at [362, 99] on span "Product" at bounding box center [363, 99] width 18 height 9
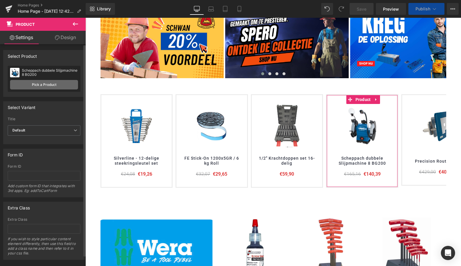
click at [46, 84] on link "Pick a Product" at bounding box center [44, 84] width 68 height 9
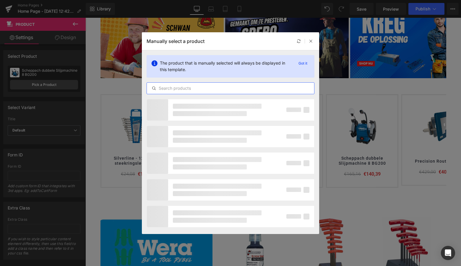
click at [186, 89] on input "text" at bounding box center [230, 88] width 167 height 7
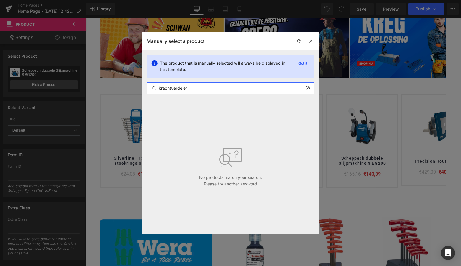
drag, startPoint x: 190, startPoint y: 89, endPoint x: 136, endPoint y: 85, distance: 53.7
click at [136, 85] on div "Manually select a product The product that is manually selected will always be …" at bounding box center [230, 133] width 461 height 266
paste input "Krachtvermeerderaa"
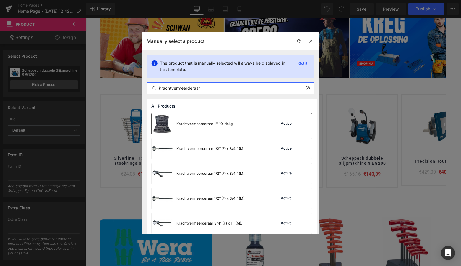
type input "Krachtvermeerderaar"
click at [211, 123] on div "Krachtvermeerderaar 1'' 10-delig" at bounding box center [205, 123] width 56 height 5
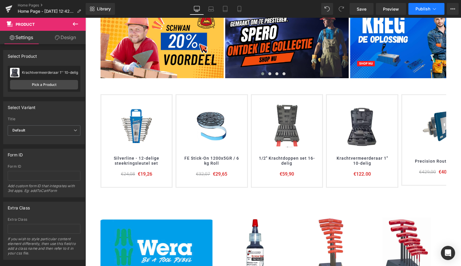
click at [423, 12] on button "Publish" at bounding box center [427, 9] width 36 height 12
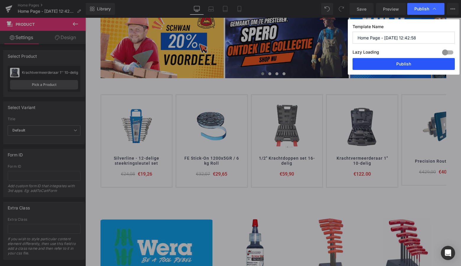
click at [404, 63] on button "Publish" at bounding box center [404, 64] width 102 height 12
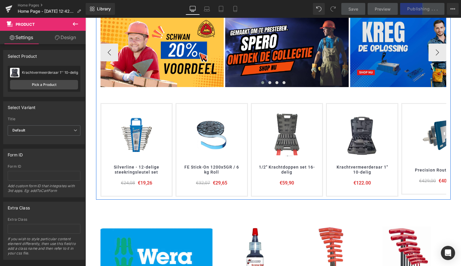
scroll to position [153, 0]
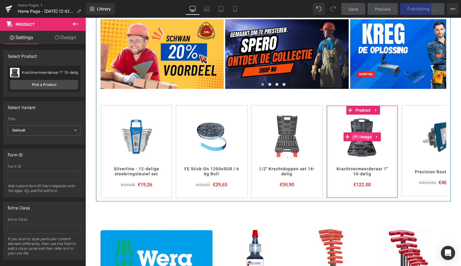
click at [362, 137] on span "(P) Image" at bounding box center [362, 136] width 22 height 9
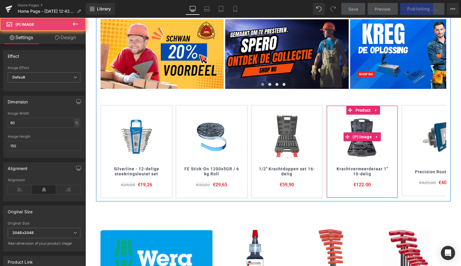
click at [363, 127] on img at bounding box center [363, 136] width 36 height 44
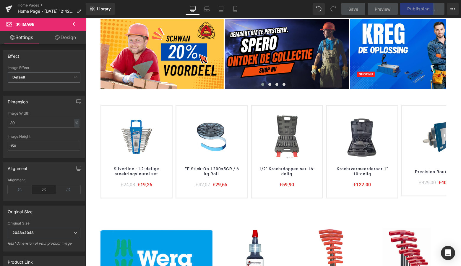
click at [77, 22] on icon at bounding box center [75, 23] width 7 height 7
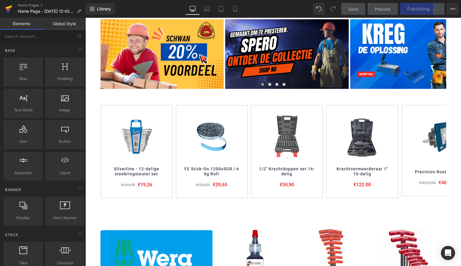
click at [9, 7] on icon at bounding box center [9, 7] width 7 height 4
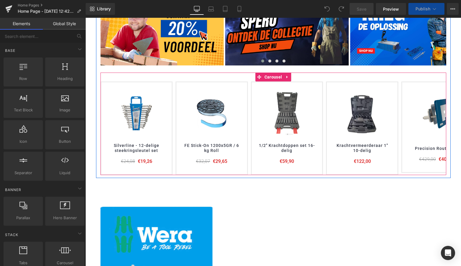
scroll to position [177, 0]
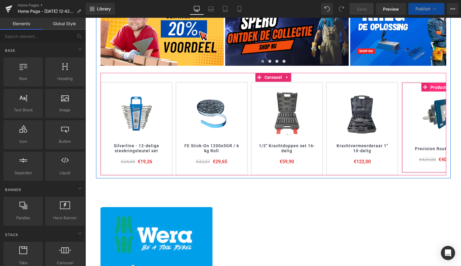
click at [438, 87] on span "Product" at bounding box center [438, 87] width 18 height 9
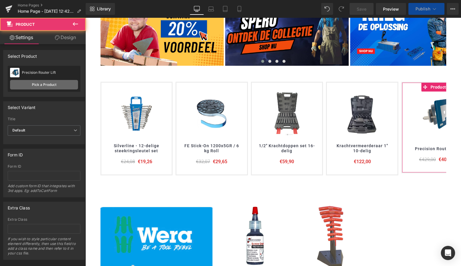
click at [47, 84] on link "Pick a Product" at bounding box center [44, 84] width 68 height 9
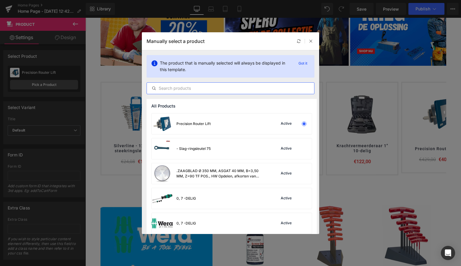
click at [176, 90] on input "text" at bounding box center [230, 88] width 167 height 7
paste input "Krimptang voor adereindhulzen"
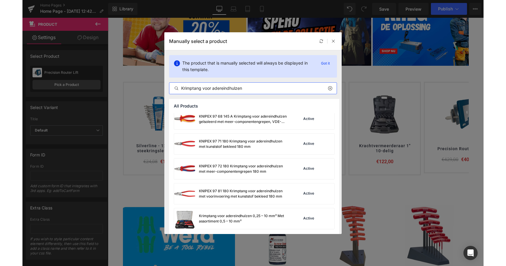
scroll to position [104, 0]
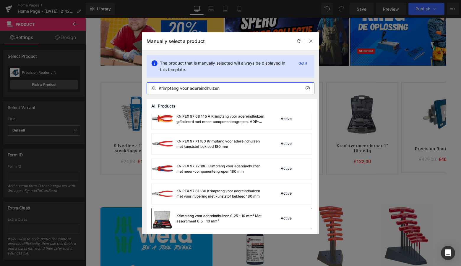
type input "Krimptang voor adereindhulzen"
click at [252, 216] on div "Krimptang voor adereindhulzen 0,25 – 10 mm² Met assortiment 0,5 – 10 mm²" at bounding box center [221, 218] width 89 height 11
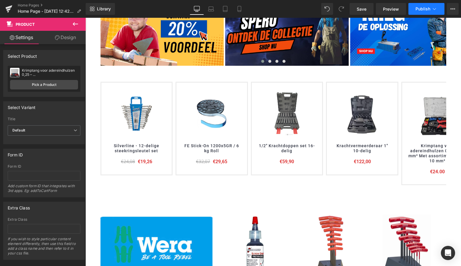
click at [426, 10] on span "Publish" at bounding box center [423, 9] width 15 height 5
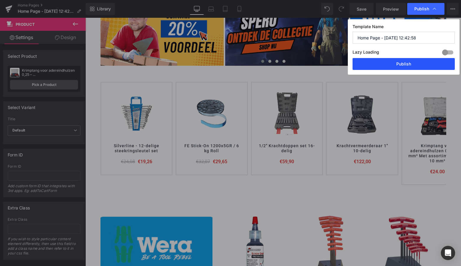
click at [397, 63] on button "Publish" at bounding box center [404, 64] width 102 height 12
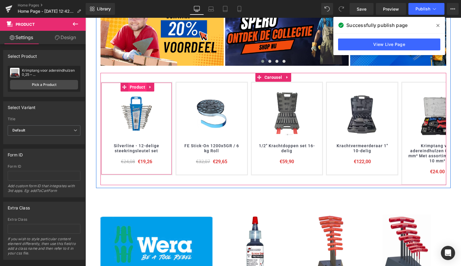
click at [143, 87] on span "Product" at bounding box center [137, 87] width 18 height 9
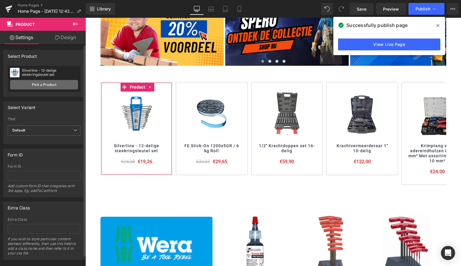
click at [54, 85] on link "Pick a Product" at bounding box center [44, 84] width 68 height 9
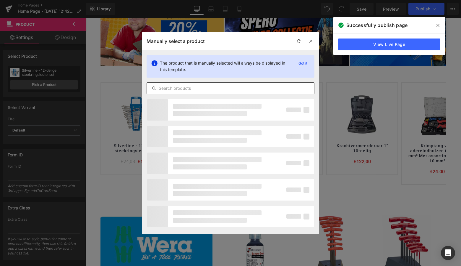
click at [185, 90] on input "text" at bounding box center [230, 88] width 167 height 7
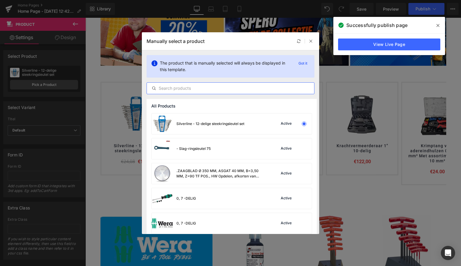
paste input "WT-9121"
type input "WT-9121"
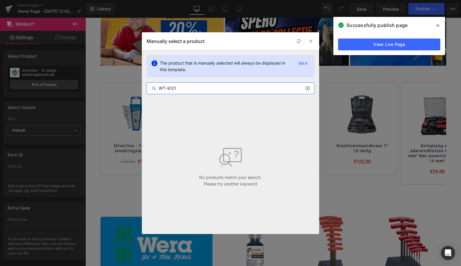
drag, startPoint x: 181, startPoint y: 88, endPoint x: 151, endPoint y: 89, distance: 30.2
click at [151, 89] on input "WT-9121" at bounding box center [230, 88] width 167 height 7
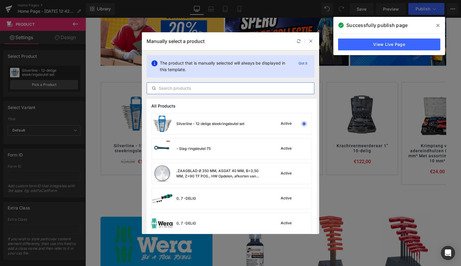
click at [172, 90] on input "text" at bounding box center [230, 88] width 167 height 7
paste input "Hoon gereedschap"
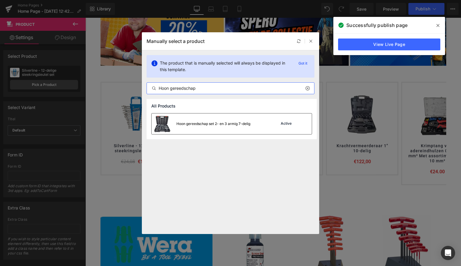
type input "Hoon gereedschap"
click at [214, 122] on div "Hoon gereedschap set 2- en 3 armig 7-delig" at bounding box center [214, 123] width 74 height 5
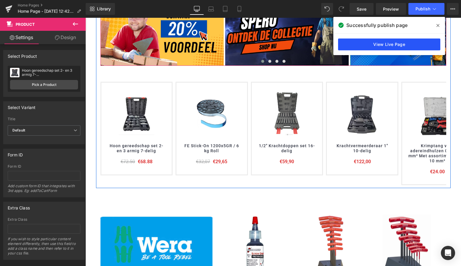
click at [398, 44] on link "View Live Page" at bounding box center [389, 44] width 102 height 12
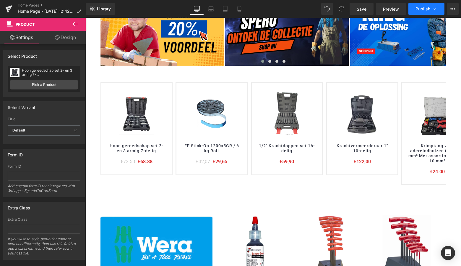
click at [428, 7] on span "Publish" at bounding box center [423, 9] width 15 height 5
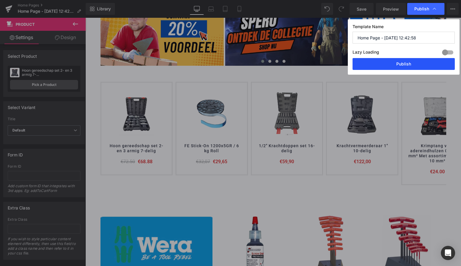
click at [408, 61] on button "Publish" at bounding box center [404, 64] width 102 height 12
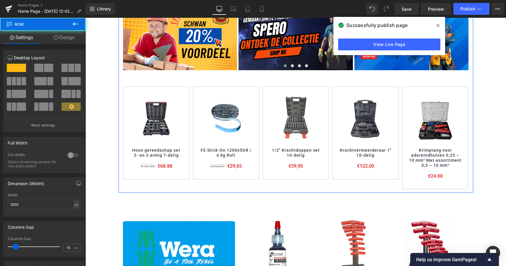
click at [461, 128] on div "Image Image Image Image Image Image Image Image Image" at bounding box center [296, 93] width 355 height 192
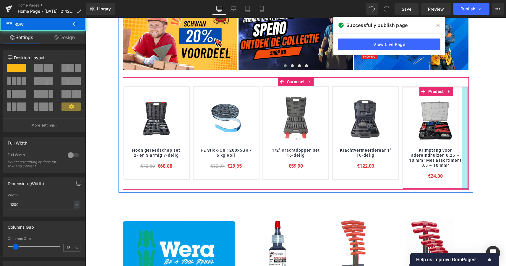
click at [461, 129] on div at bounding box center [465, 137] width 6 height 101
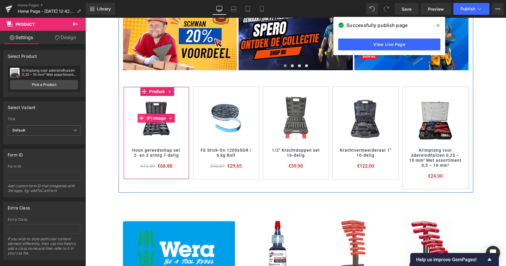
click at [144, 120] on span at bounding box center [142, 118] width 8 height 9
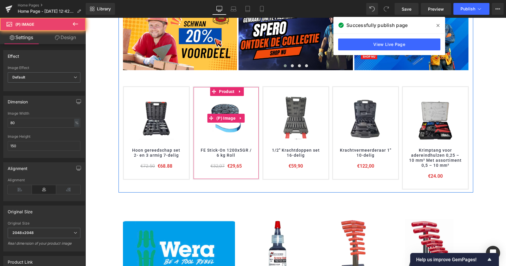
click at [223, 126] on img at bounding box center [225, 118] width 35 height 44
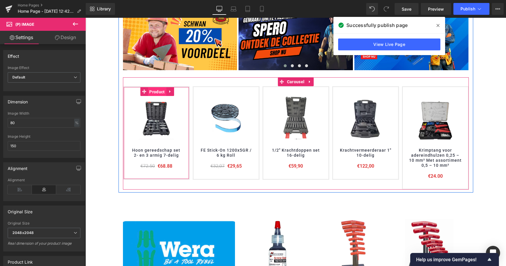
click at [158, 91] on span "Product" at bounding box center [157, 91] width 18 height 9
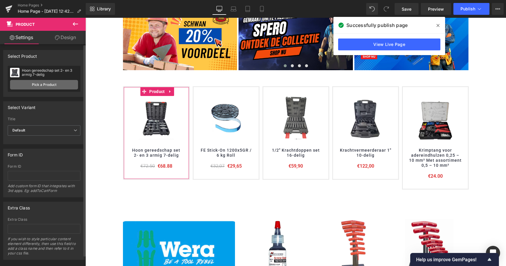
click at [51, 83] on link "Pick a Product" at bounding box center [44, 84] width 68 height 9
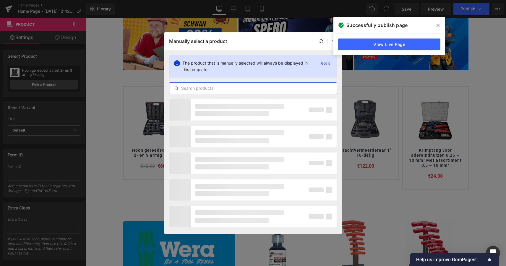
click at [206, 89] on input "text" at bounding box center [252, 88] width 167 height 7
paste input "Spiraaldoppen"
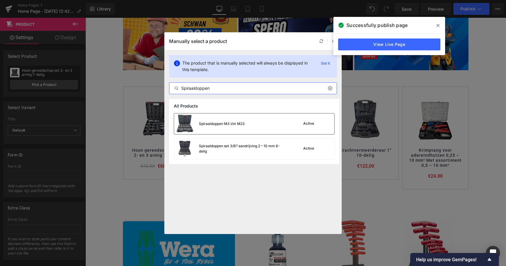
type input "Spiraaldoppen"
click at [222, 125] on div "Spiraaldoppen M3 t/m M23" at bounding box center [222, 123] width 46 height 5
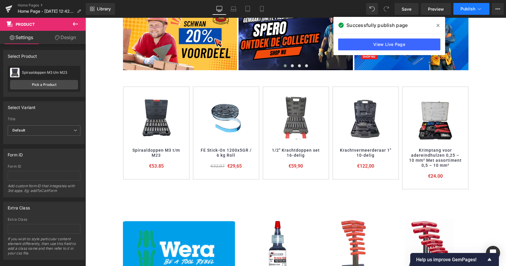
click at [461, 7] on span "Publish" at bounding box center [468, 9] width 15 height 5
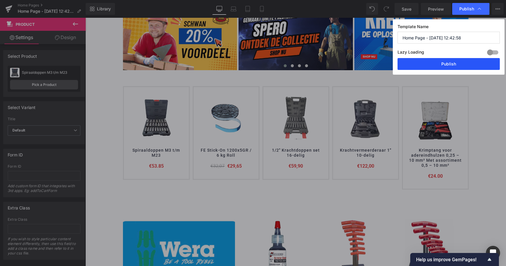
click at [446, 59] on button "Publish" at bounding box center [449, 64] width 102 height 12
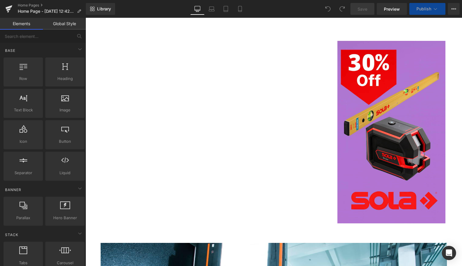
scroll to position [536, 0]
